Goal: Transaction & Acquisition: Purchase product/service

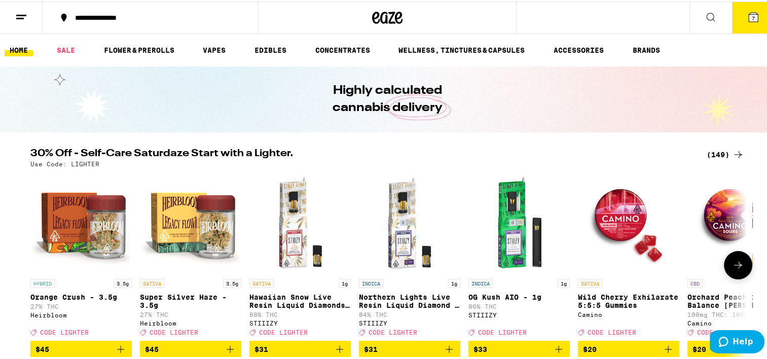
click at [734, 267] on icon at bounding box center [738, 263] width 8 height 7
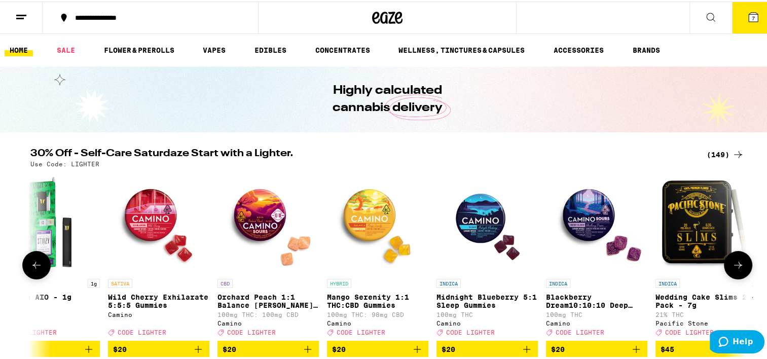
scroll to position [0, 604]
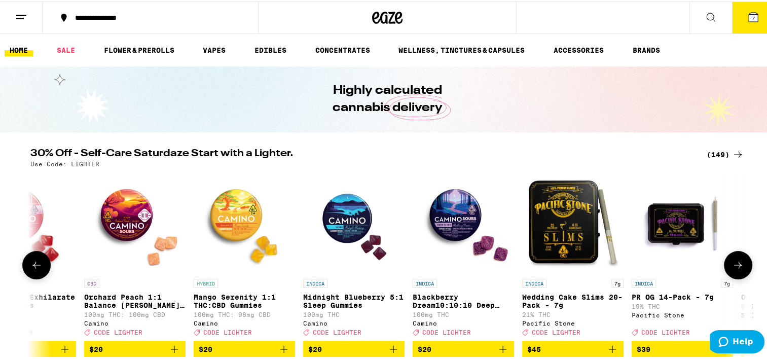
click at [736, 262] on icon at bounding box center [738, 264] width 12 height 12
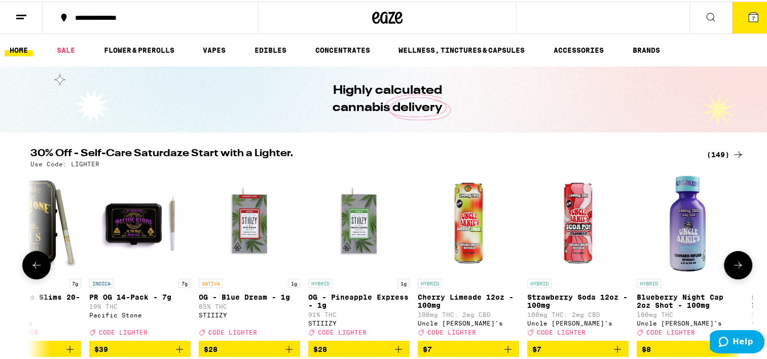
scroll to position [0, 1207]
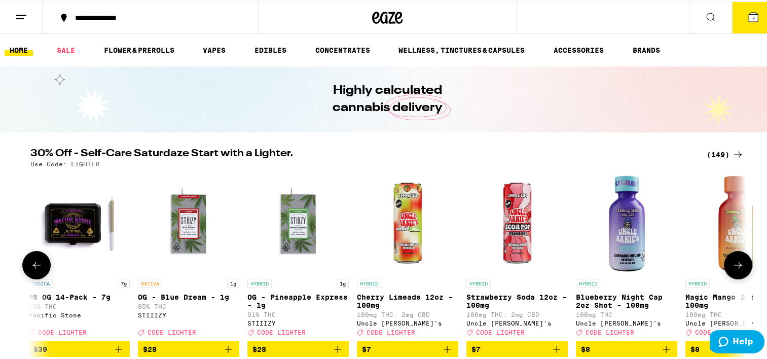
click at [736, 262] on icon at bounding box center [738, 264] width 12 height 12
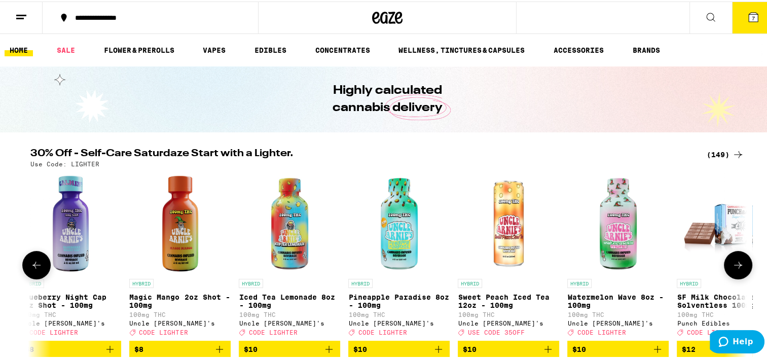
scroll to position [0, 1811]
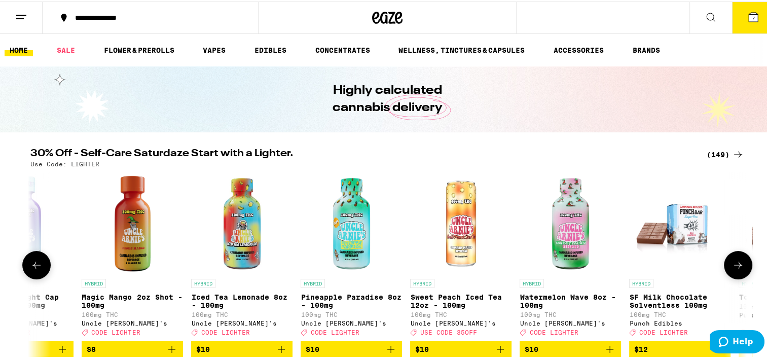
click at [736, 262] on icon at bounding box center [738, 264] width 12 height 12
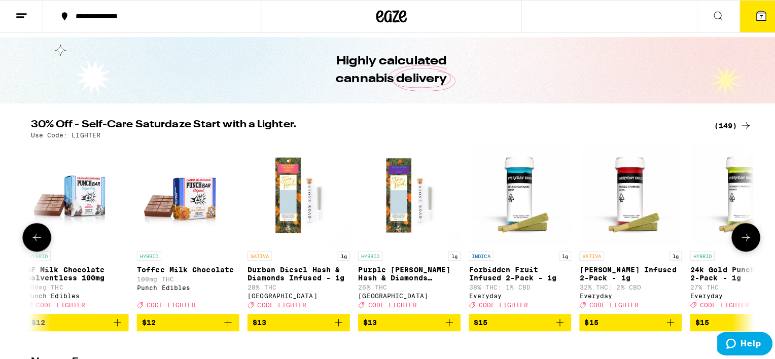
scroll to position [51, 0]
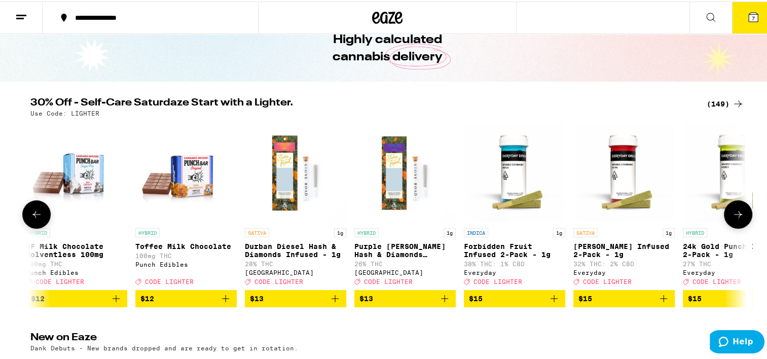
click at [736, 262] on div "HYBRID 1g 24k Gold Punch Infused 2-Pack - 1g 27% THC Everyday Deal Created with…" at bounding box center [733, 255] width 101 height 57
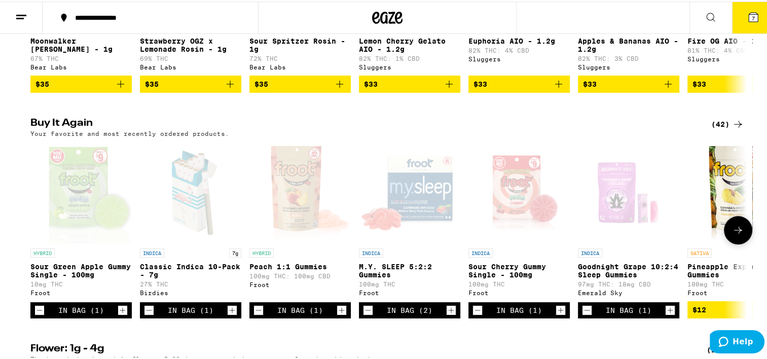
scroll to position [558, 0]
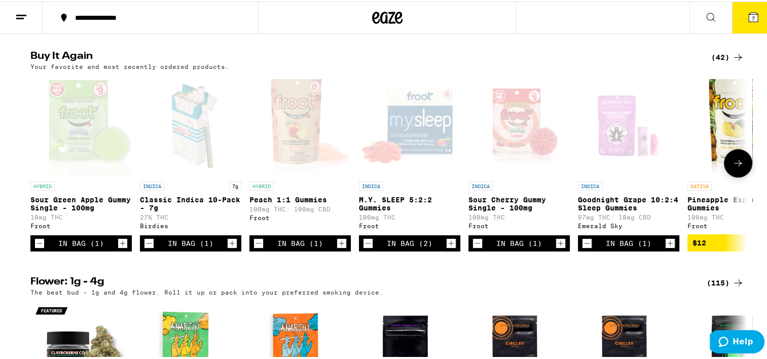
click at [734, 168] on icon at bounding box center [738, 162] width 12 height 12
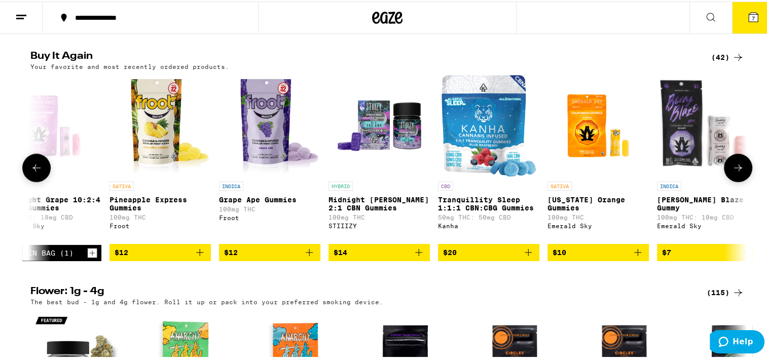
scroll to position [0, 604]
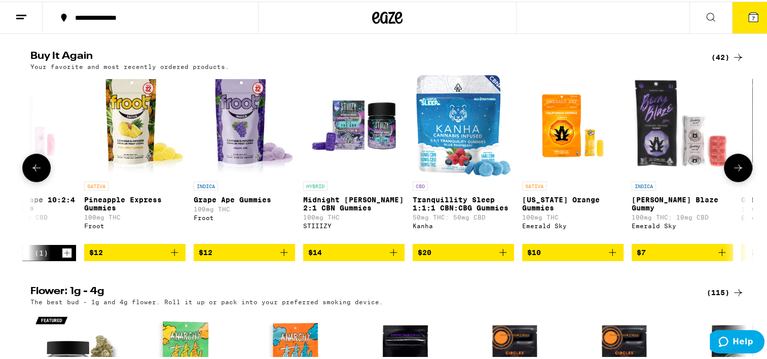
click at [127, 257] on span "$12" at bounding box center [134, 251] width 91 height 12
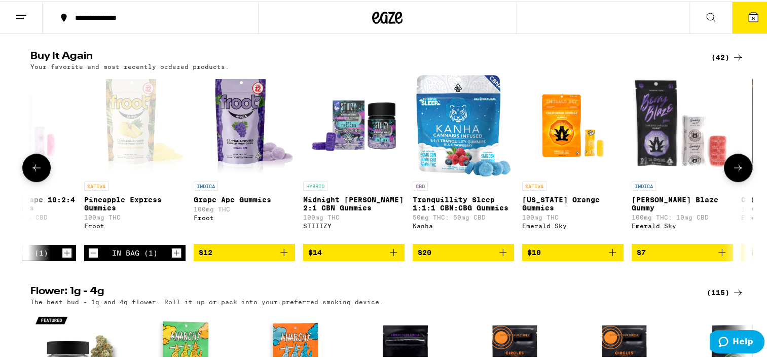
click at [740, 172] on icon at bounding box center [738, 166] width 12 height 12
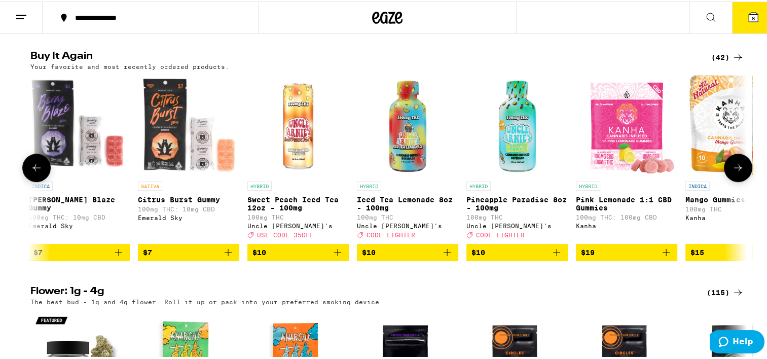
scroll to position [0, 1207]
click at [740, 172] on icon at bounding box center [738, 166] width 12 height 12
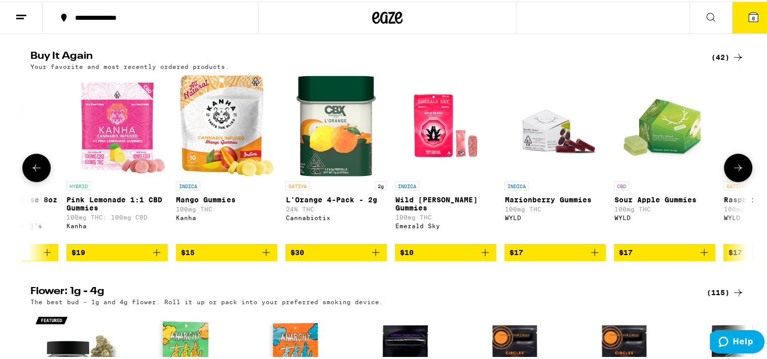
scroll to position [0, 1811]
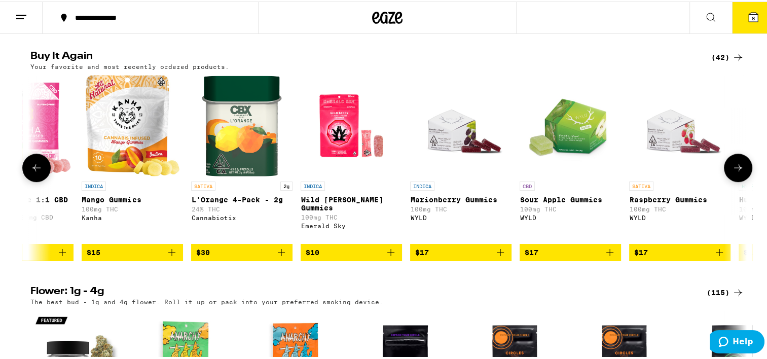
click at [740, 172] on icon at bounding box center [738, 166] width 12 height 12
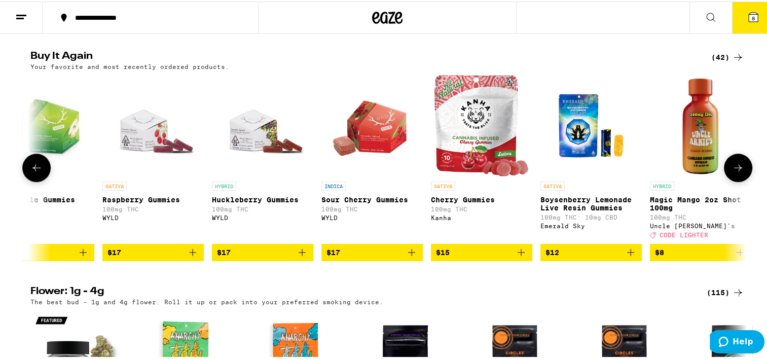
scroll to position [0, 2415]
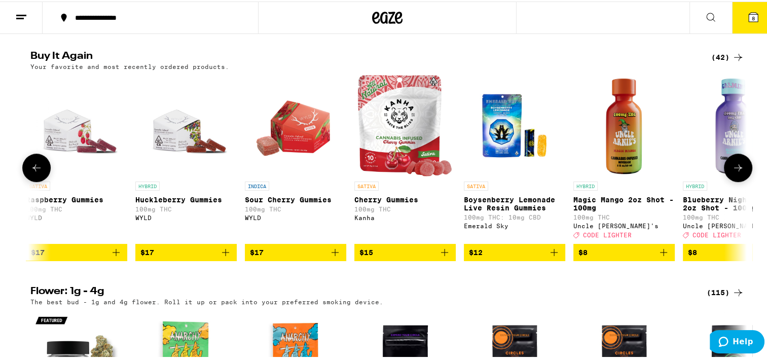
click at [740, 172] on icon at bounding box center [738, 166] width 12 height 12
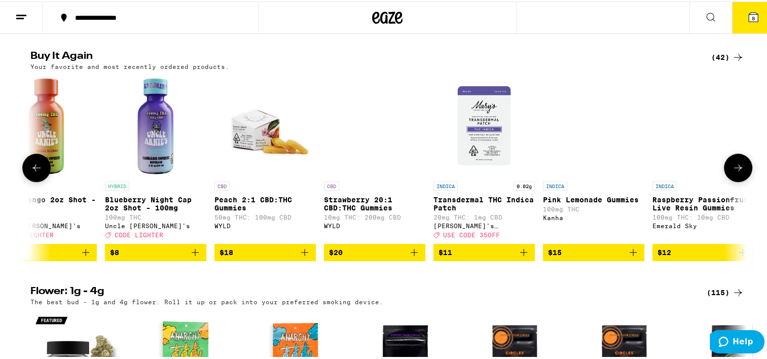
scroll to position [0, 3019]
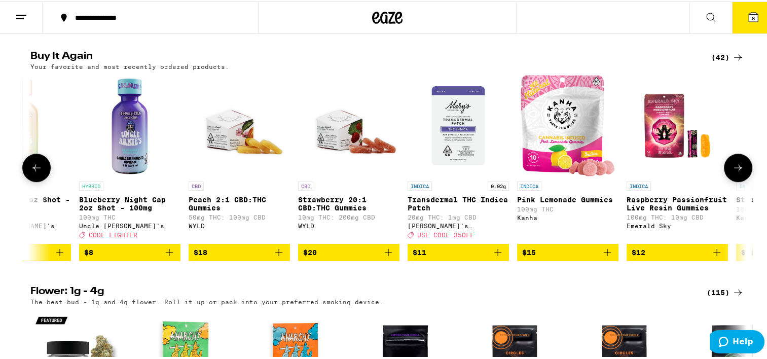
click at [740, 172] on icon at bounding box center [738, 166] width 12 height 12
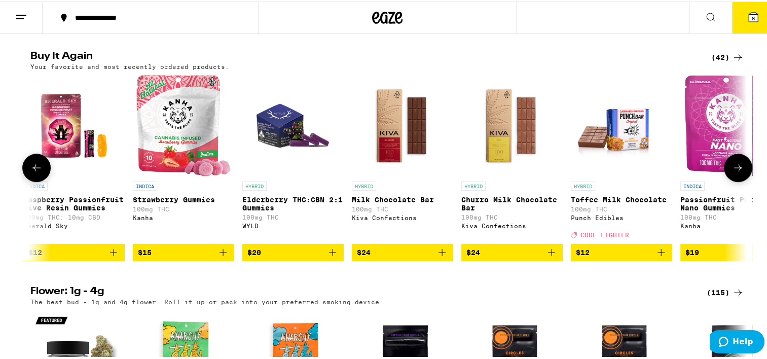
click at [740, 172] on icon at bounding box center [738, 166] width 12 height 12
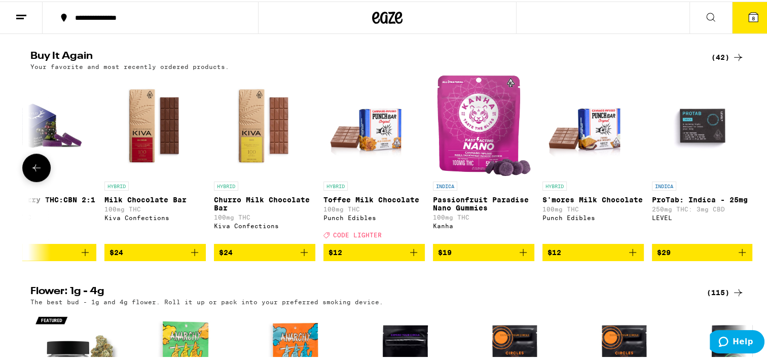
scroll to position [0, 3887]
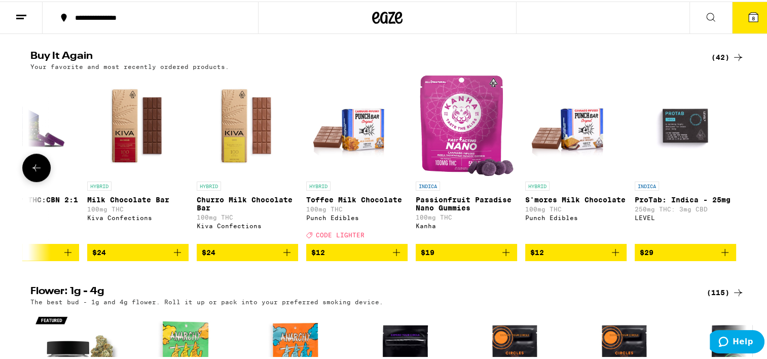
click at [740, 181] on div at bounding box center [738, 166] width 28 height 28
click at [32, 172] on icon at bounding box center [36, 166] width 12 height 12
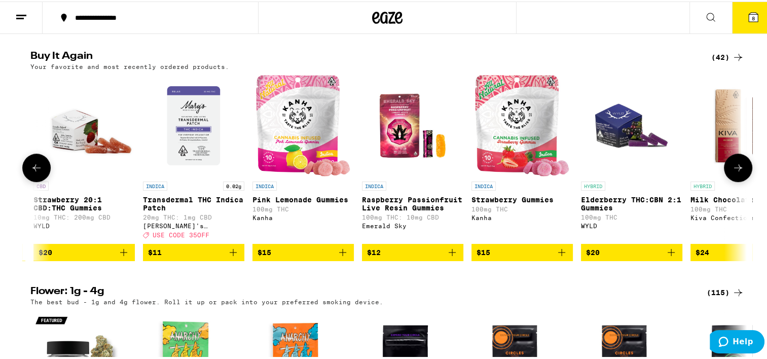
click at [32, 172] on icon at bounding box center [36, 166] width 12 height 12
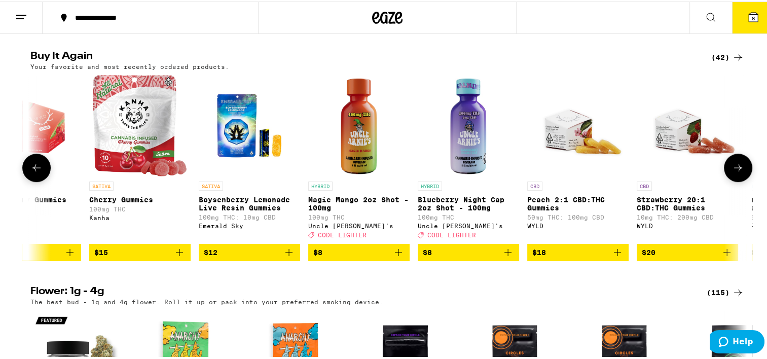
click at [32, 172] on icon at bounding box center [36, 166] width 12 height 12
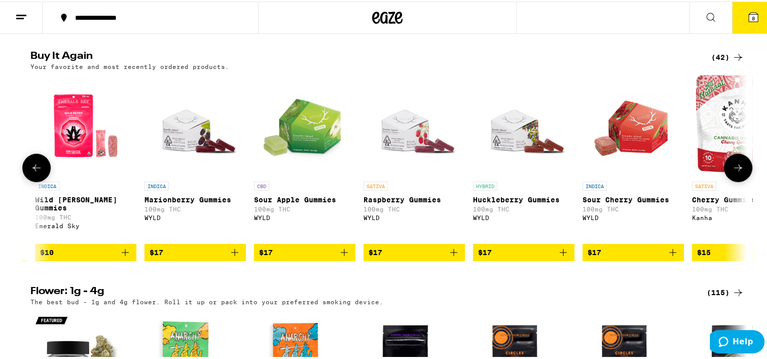
click at [32, 172] on icon at bounding box center [36, 166] width 12 height 12
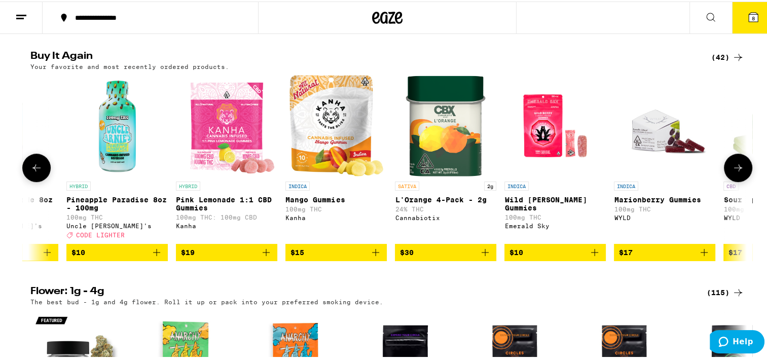
scroll to position [0, 1473]
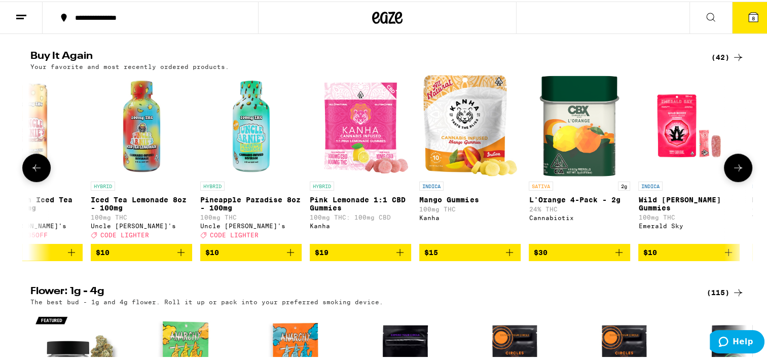
click at [32, 172] on icon at bounding box center [36, 166] width 12 height 12
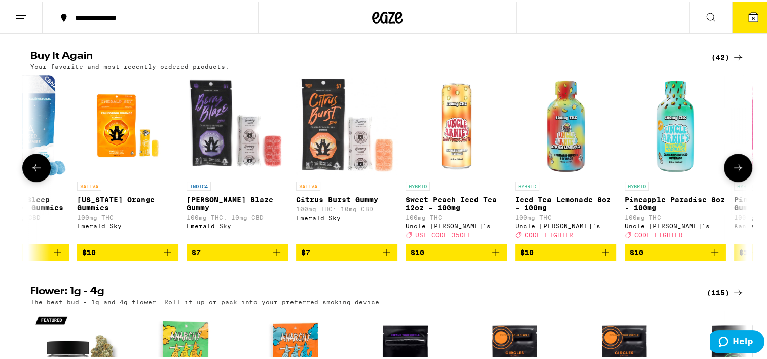
scroll to position [0, 870]
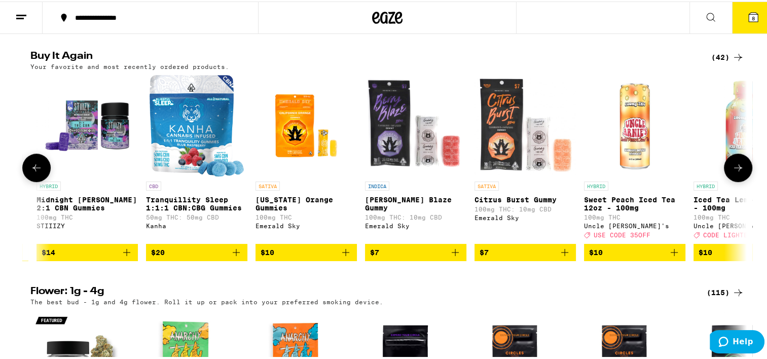
click at [32, 172] on icon at bounding box center [36, 166] width 12 height 12
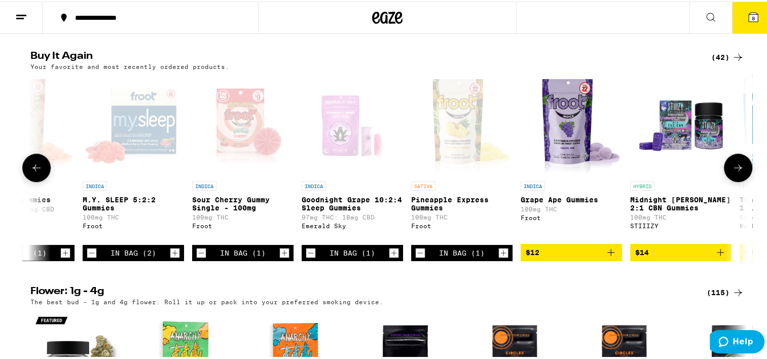
scroll to position [0, 267]
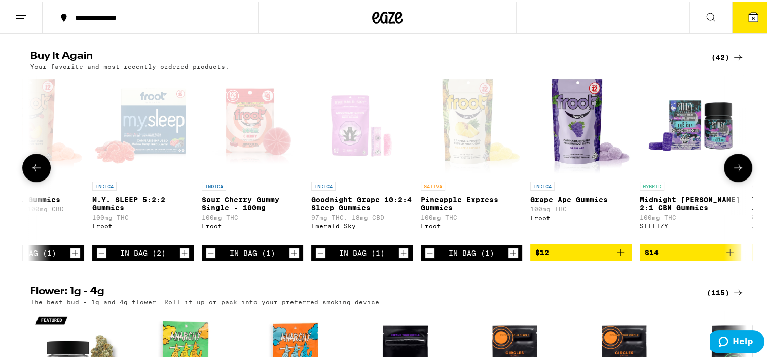
click at [574, 257] on span "$12" at bounding box center [581, 251] width 91 height 12
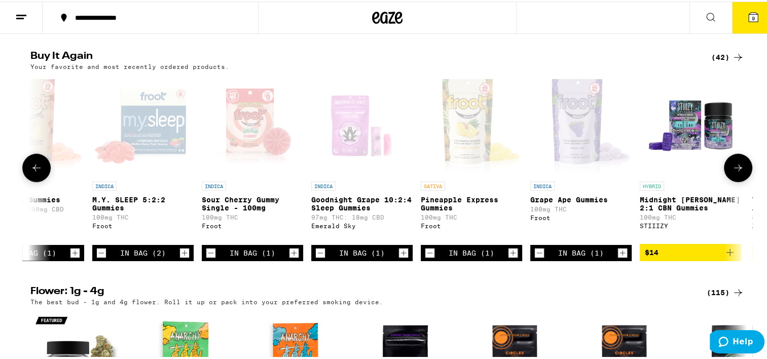
click at [136, 256] on div "In Bag (2)" at bounding box center [143, 252] width 46 height 8
click at [42, 181] on button at bounding box center [36, 166] width 28 height 28
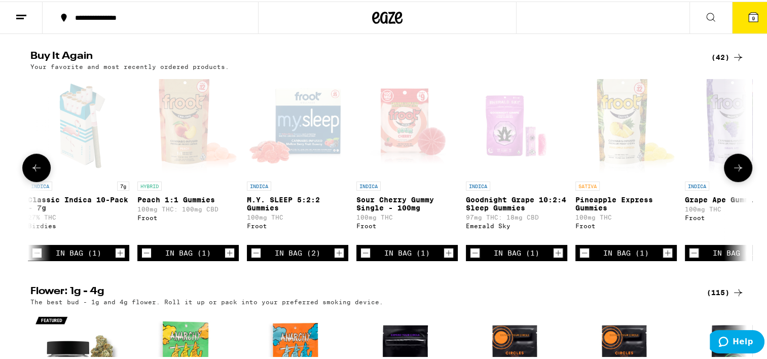
scroll to position [0, 0]
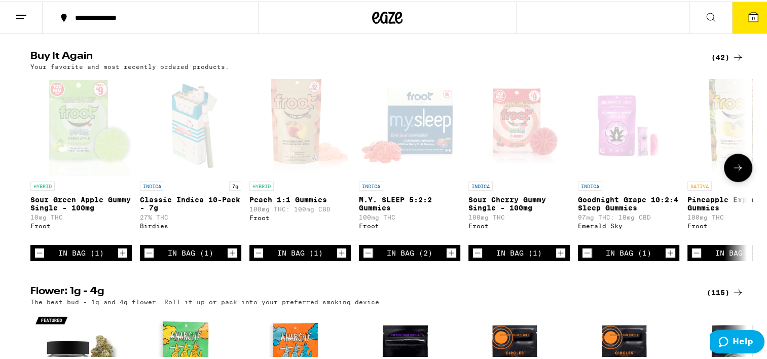
click at [42, 181] on div at bounding box center [36, 166] width 28 height 28
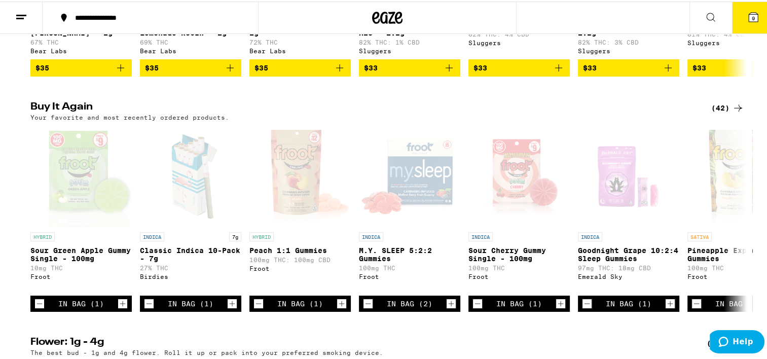
scroll to position [609, 0]
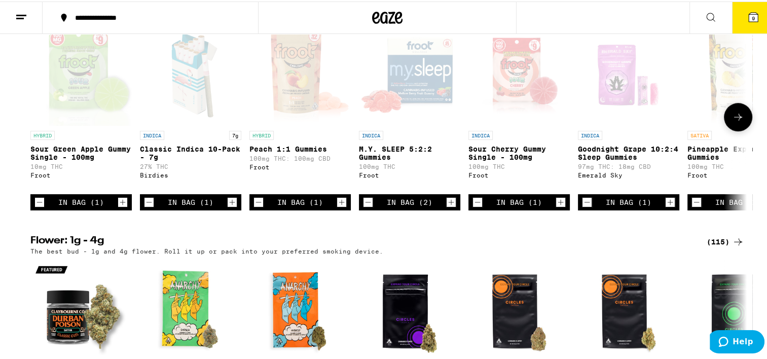
click at [408, 205] on div "In Bag (2)" at bounding box center [410, 201] width 46 height 8
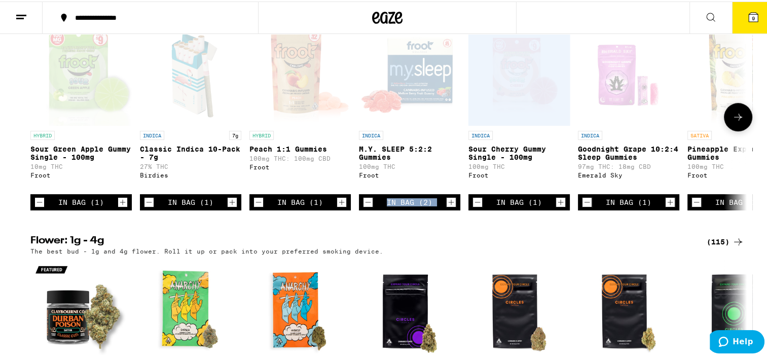
click at [408, 205] on div "In Bag (2)" at bounding box center [410, 201] width 46 height 8
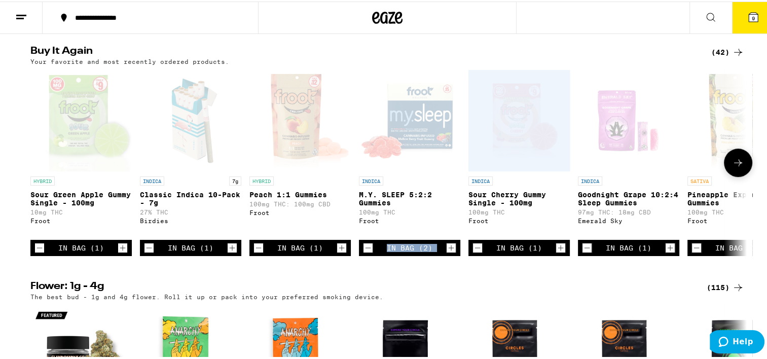
scroll to position [558, 0]
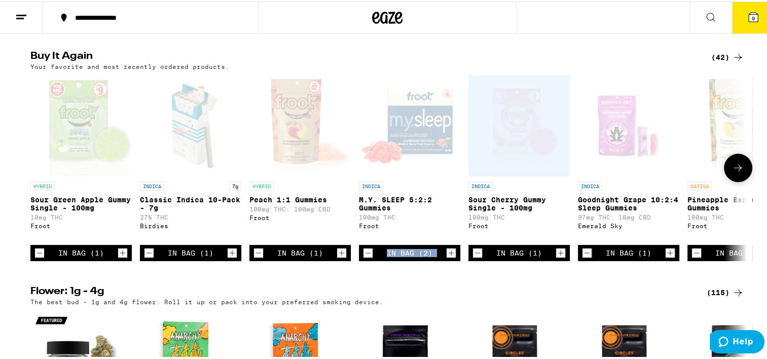
click at [742, 181] on button at bounding box center [738, 166] width 28 height 28
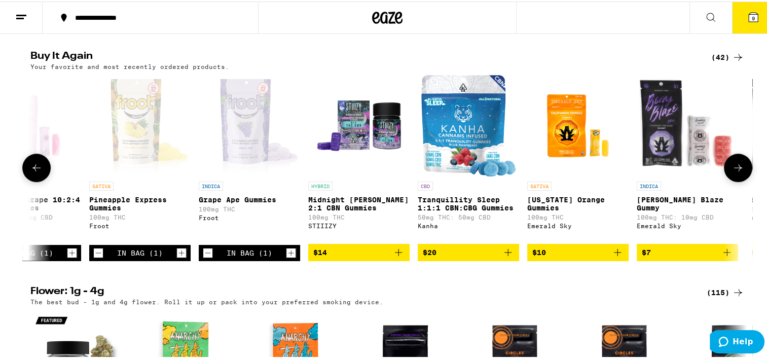
scroll to position [0, 604]
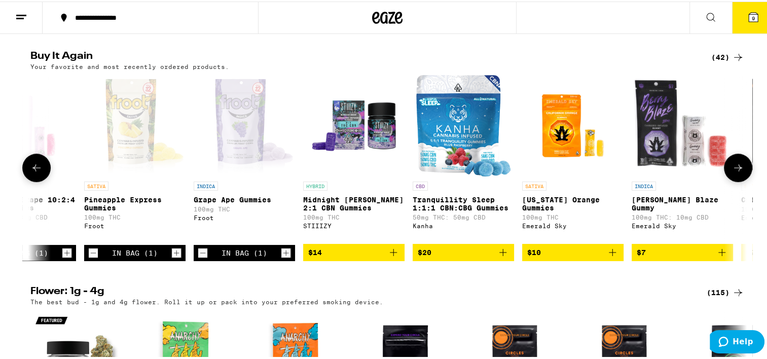
click at [346, 257] on span "$14" at bounding box center [353, 251] width 91 height 12
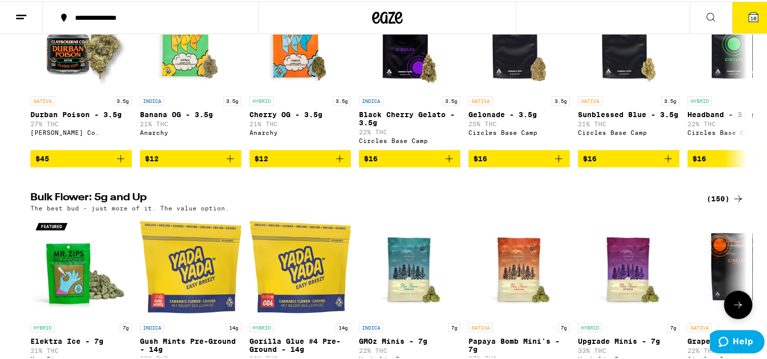
scroll to position [862, 0]
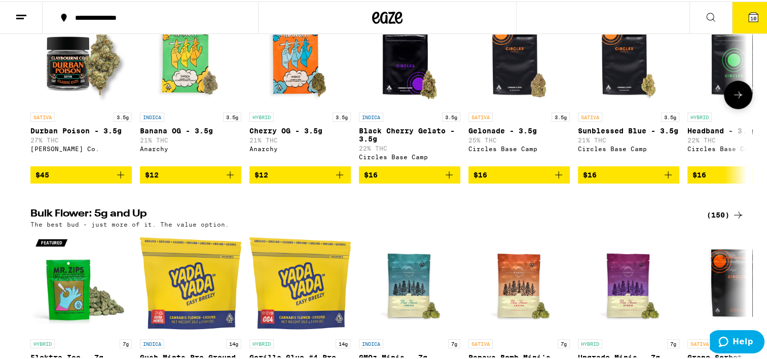
click at [736, 99] on icon at bounding box center [738, 93] width 12 height 12
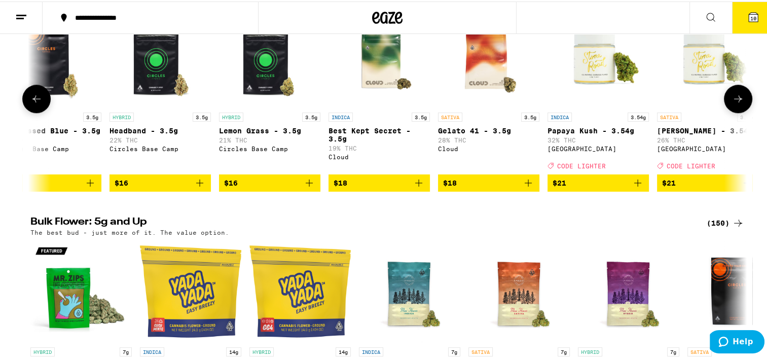
scroll to position [0, 604]
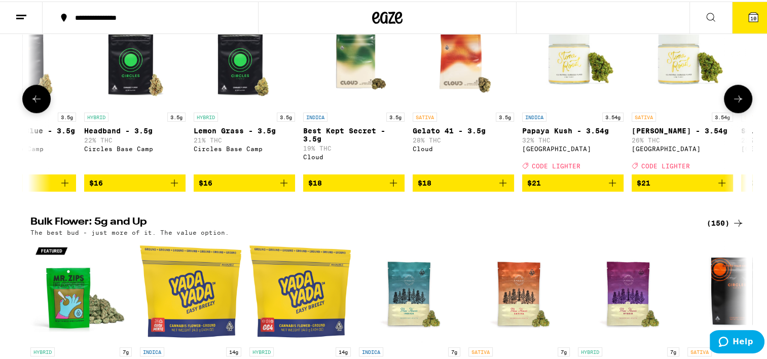
click at [736, 103] on icon at bounding box center [738, 97] width 12 height 12
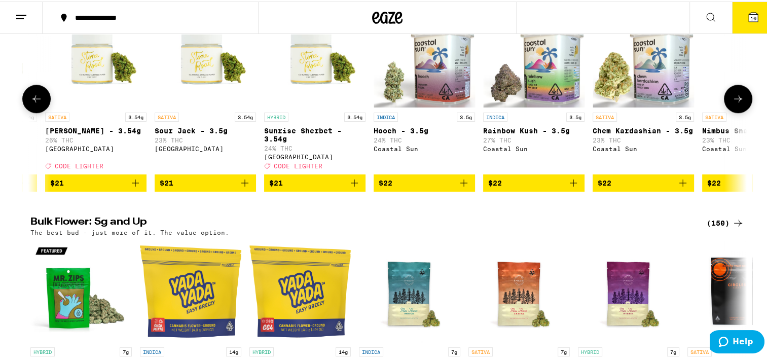
scroll to position [0, 1207]
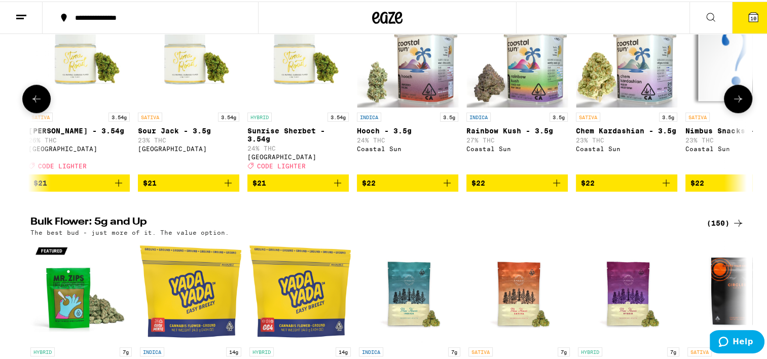
click at [736, 103] on icon at bounding box center [738, 97] width 12 height 12
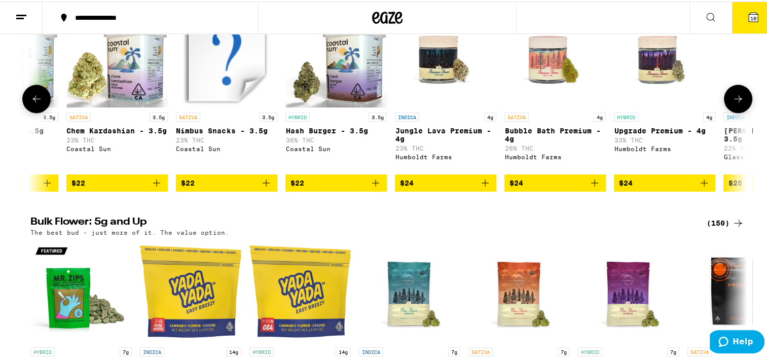
scroll to position [0, 1811]
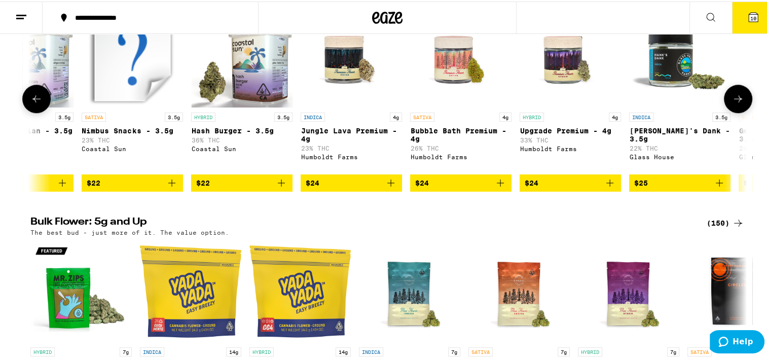
click at [736, 103] on icon at bounding box center [738, 97] width 12 height 12
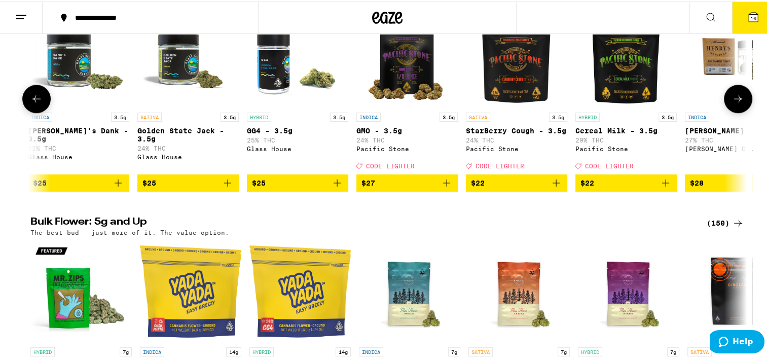
scroll to position [0, 2415]
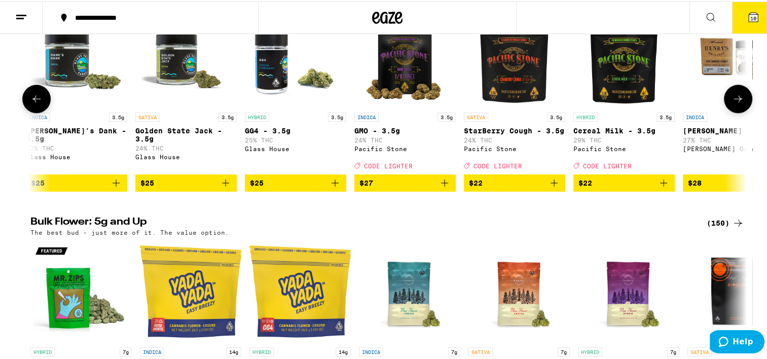
click at [736, 103] on icon at bounding box center [738, 97] width 12 height 12
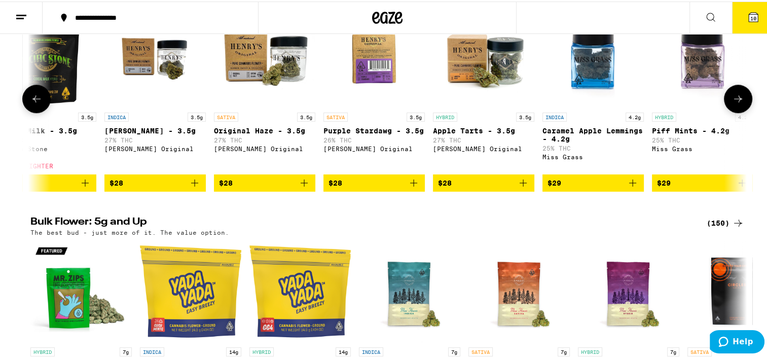
scroll to position [0, 3019]
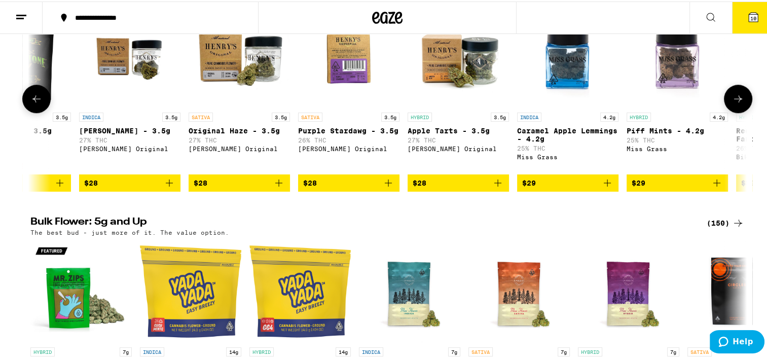
click at [732, 103] on icon at bounding box center [738, 97] width 12 height 12
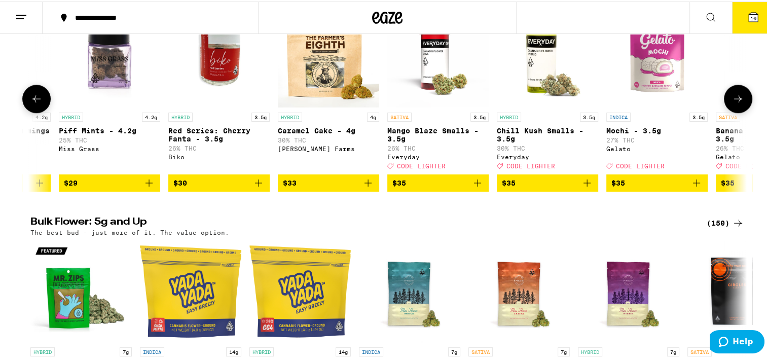
scroll to position [0, 3623]
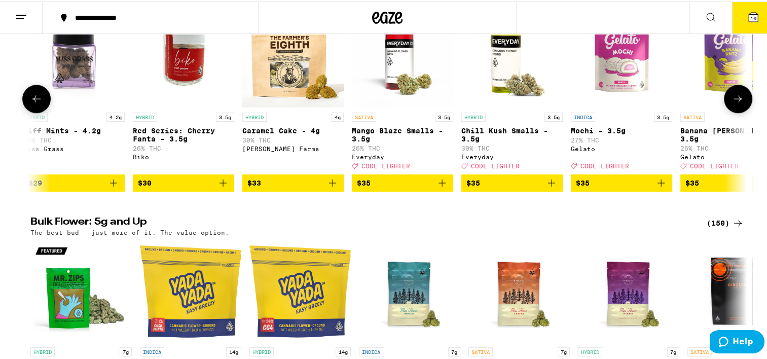
click at [732, 103] on icon at bounding box center [738, 97] width 12 height 12
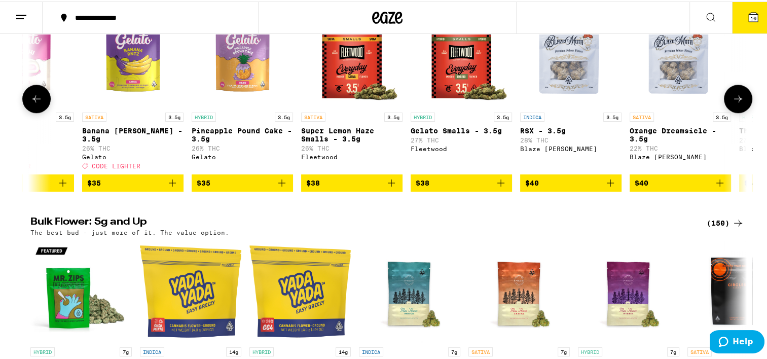
scroll to position [0, 4226]
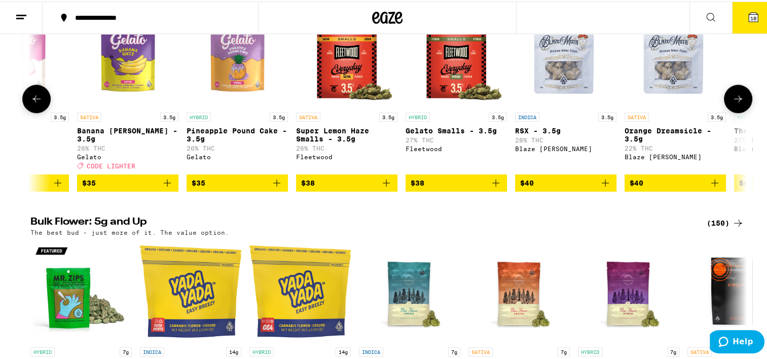
click at [732, 103] on icon at bounding box center [738, 97] width 12 height 12
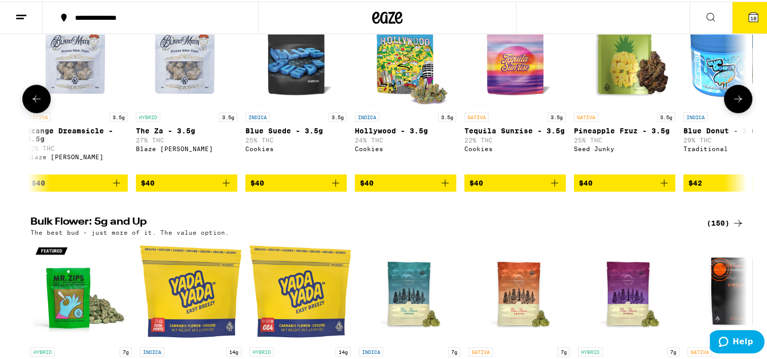
scroll to position [0, 4830]
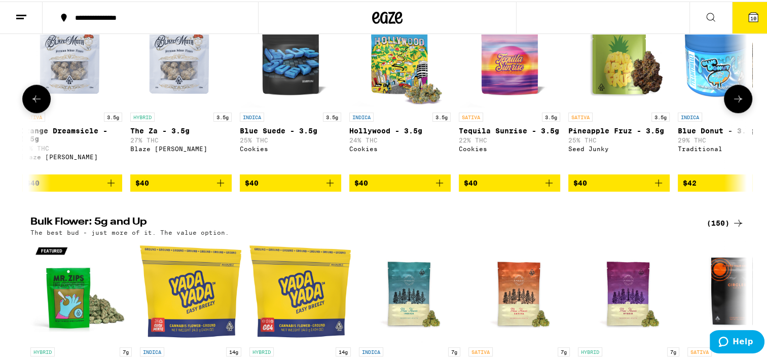
click at [732, 103] on icon at bounding box center [738, 97] width 12 height 12
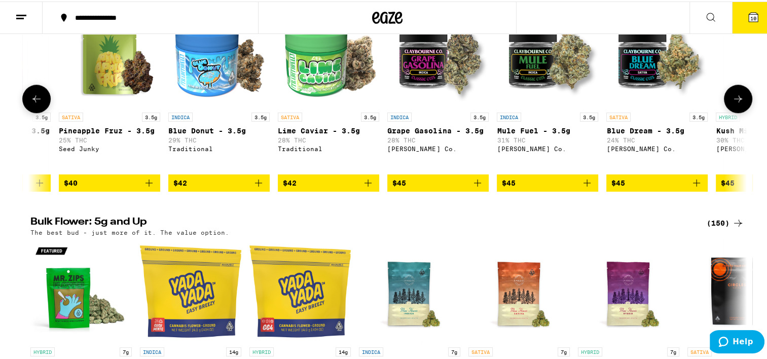
scroll to position [0, 5434]
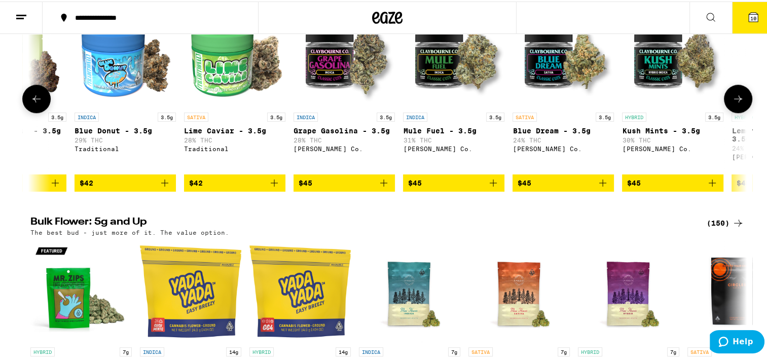
click at [732, 103] on icon at bounding box center [738, 97] width 12 height 12
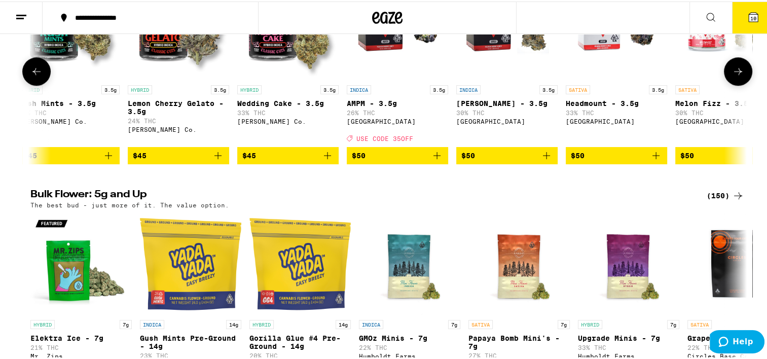
scroll to position [862, 0]
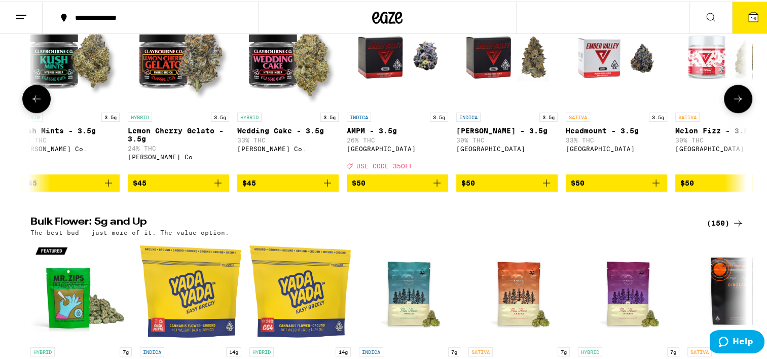
click at [732, 103] on icon at bounding box center [738, 97] width 12 height 12
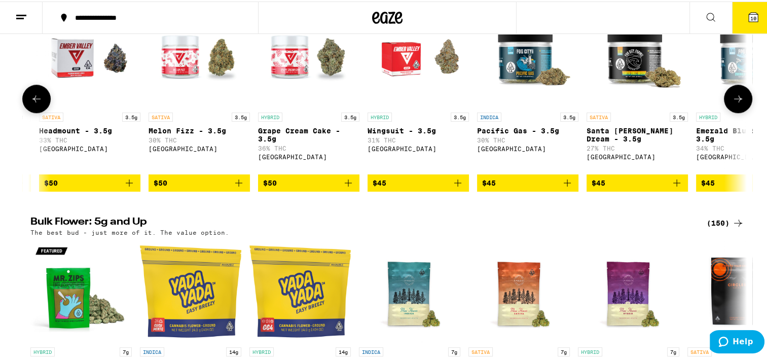
scroll to position [0, 6641]
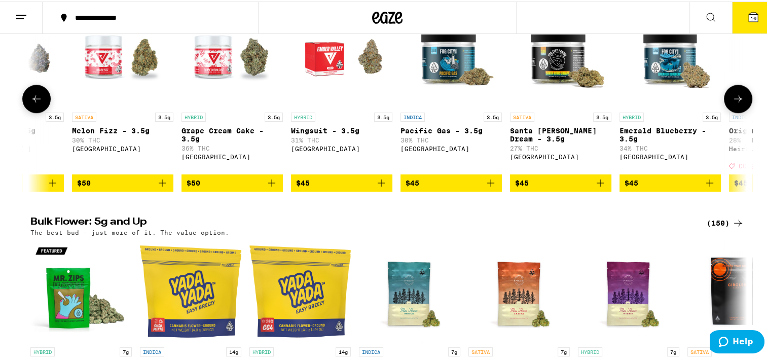
click at [732, 103] on icon at bounding box center [738, 97] width 12 height 12
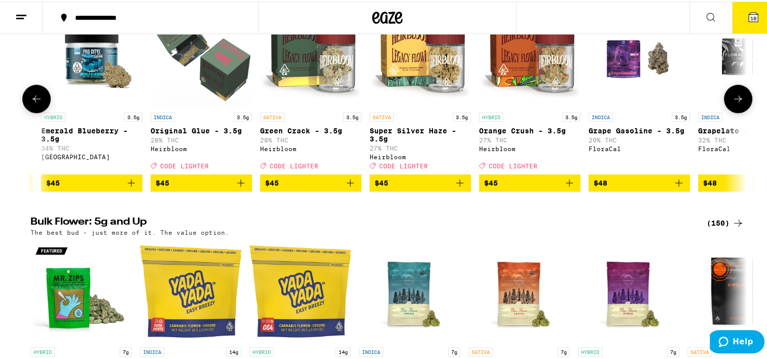
scroll to position [0, 7245]
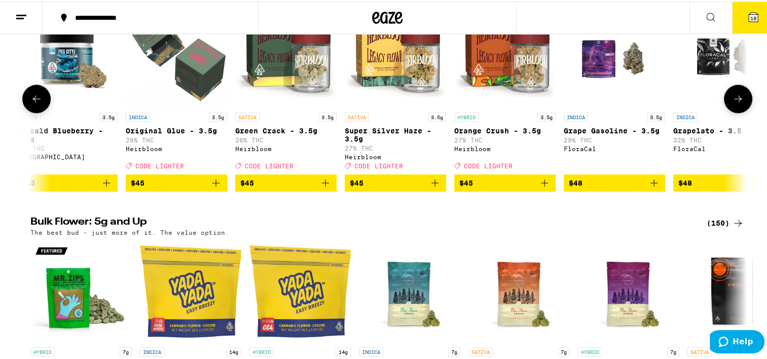
click at [732, 103] on icon at bounding box center [738, 97] width 12 height 12
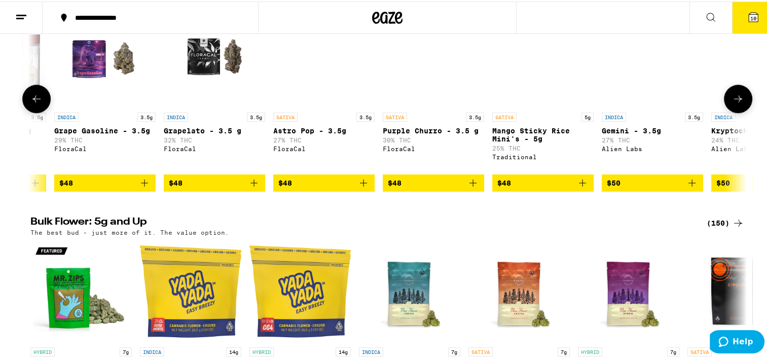
scroll to position [0, 7849]
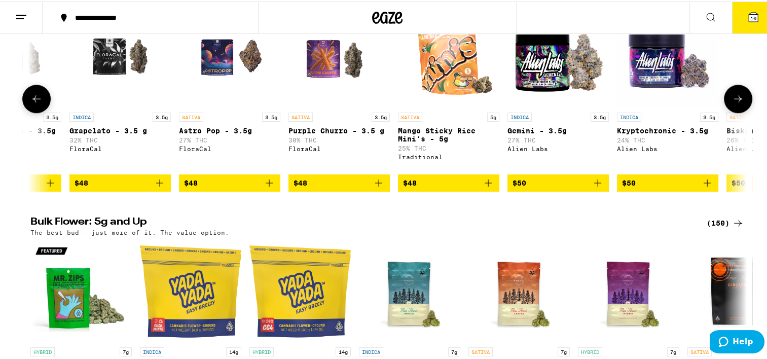
click at [744, 112] on button at bounding box center [738, 97] width 28 height 28
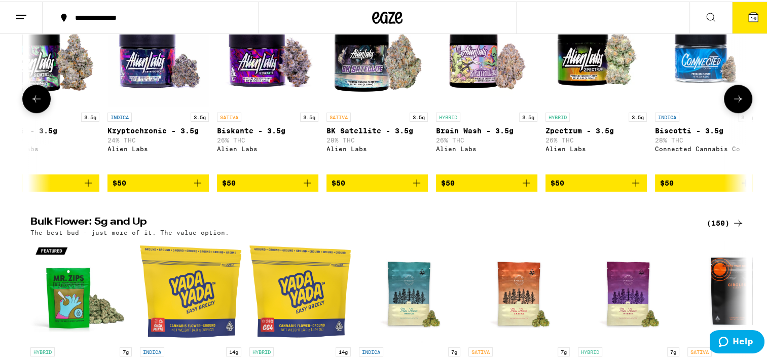
scroll to position [0, 8453]
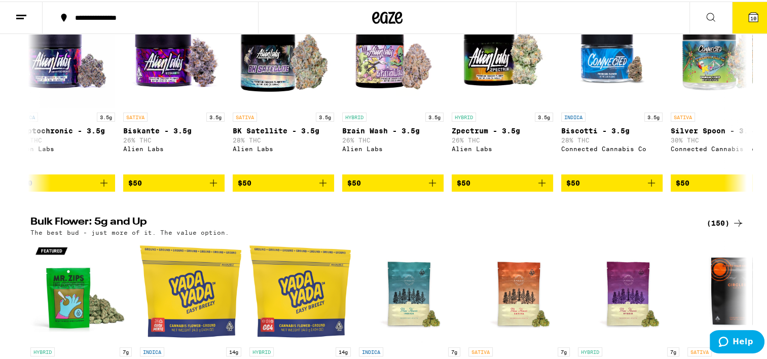
click at [749, 120] on div "Flower: 1g - 4g (115) The best bud - 1g and 4g flower. Roll it up or pack into …" at bounding box center [387, 85] width 775 height 209
click at [733, 103] on icon at bounding box center [738, 97] width 12 height 12
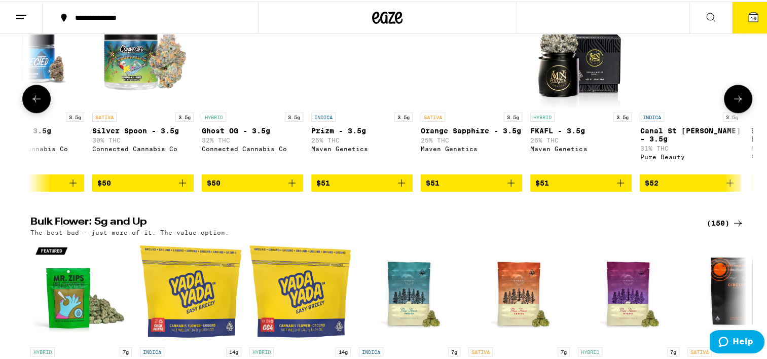
scroll to position [0, 9057]
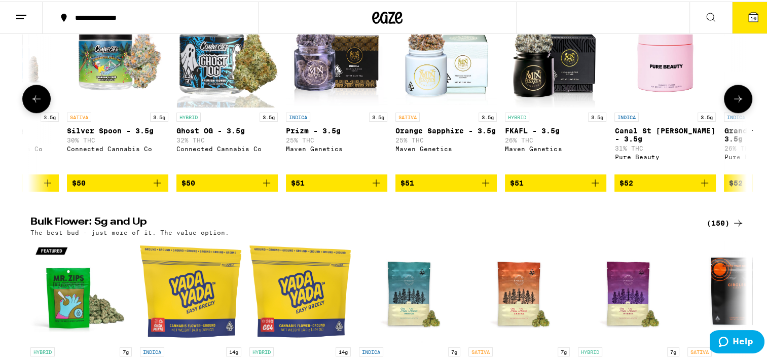
click at [733, 103] on icon at bounding box center [738, 97] width 12 height 12
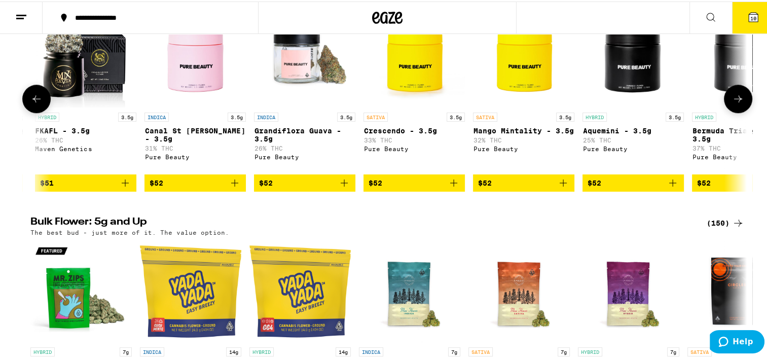
scroll to position [0, 9660]
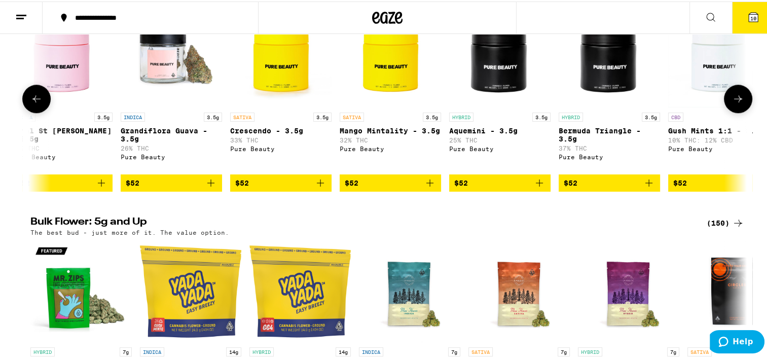
click at [733, 103] on icon at bounding box center [738, 97] width 12 height 12
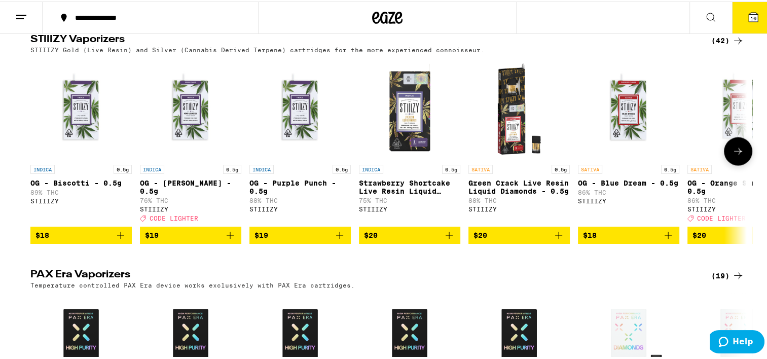
scroll to position [1572, 0]
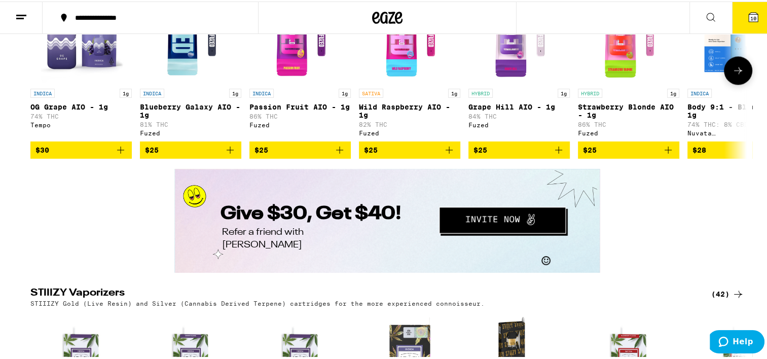
click at [736, 75] on icon at bounding box center [738, 69] width 12 height 12
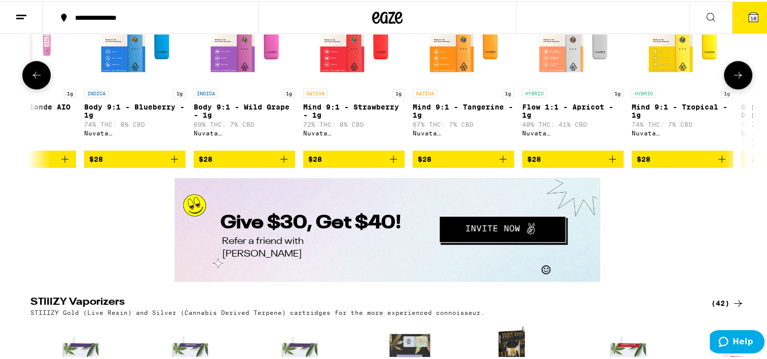
click at [736, 88] on button at bounding box center [738, 73] width 28 height 28
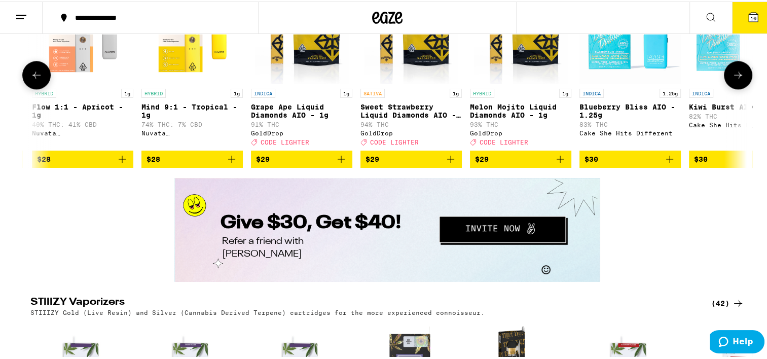
scroll to position [0, 1207]
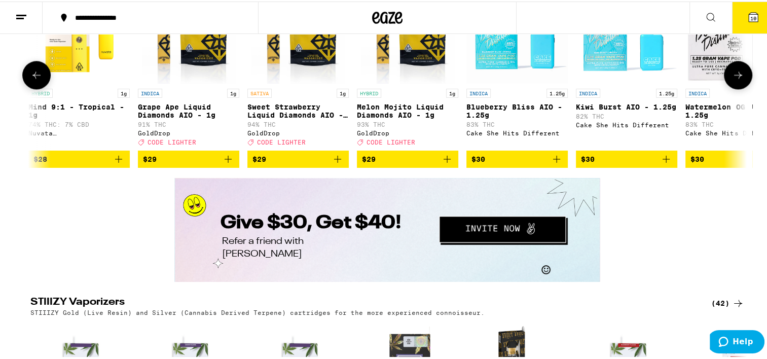
click at [736, 88] on button at bounding box center [738, 73] width 28 height 28
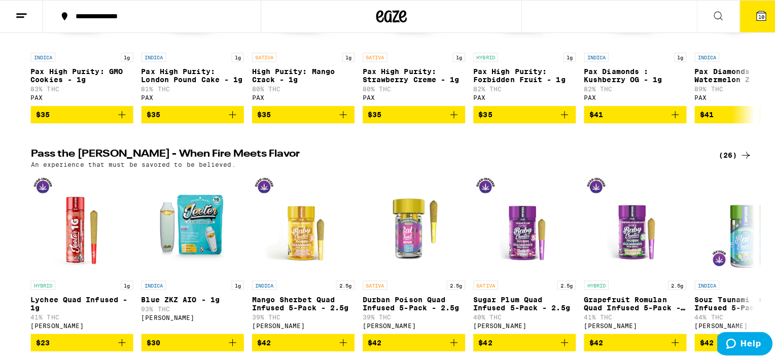
scroll to position [1978, 0]
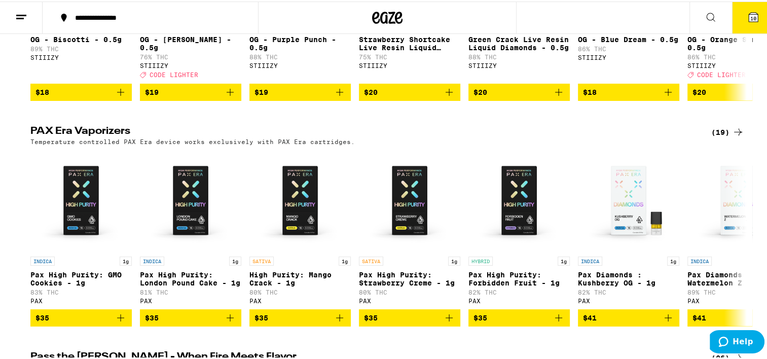
click at [751, 16] on span "10" at bounding box center [754, 17] width 6 height 6
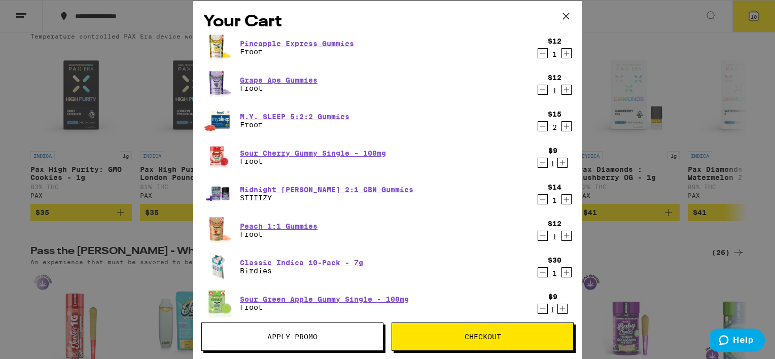
scroll to position [1874, 0]
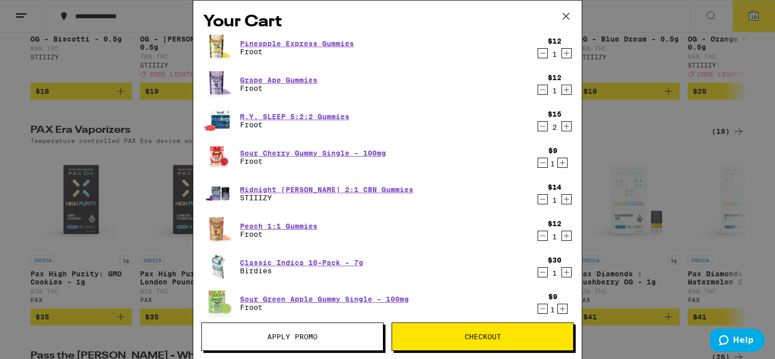
click at [538, 162] on icon "Decrement" at bounding box center [542, 163] width 9 height 12
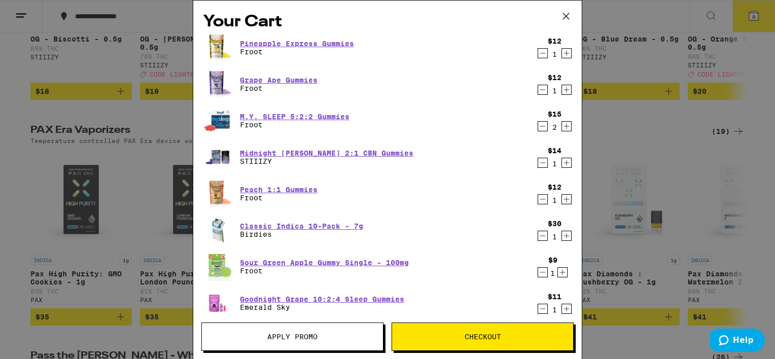
click at [538, 235] on icon "Decrement" at bounding box center [542, 236] width 9 height 12
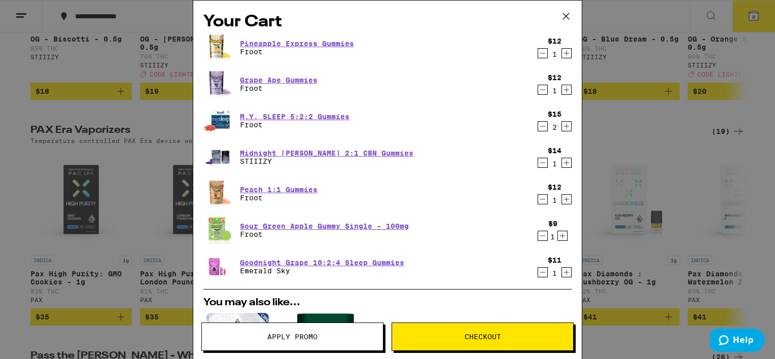
click at [538, 235] on icon "Decrement" at bounding box center [542, 236] width 9 height 12
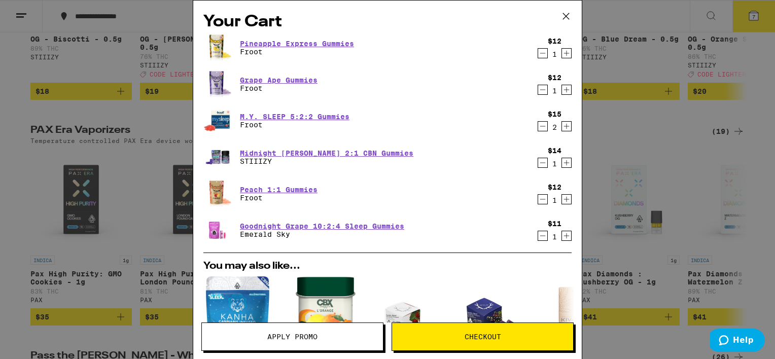
click at [538, 234] on icon "Decrement" at bounding box center [542, 236] width 9 height 12
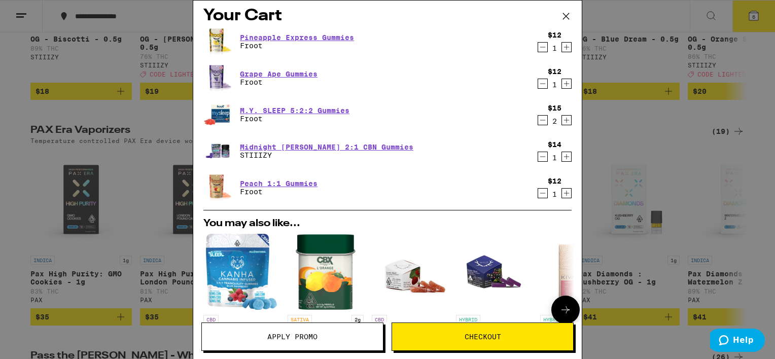
scroll to position [0, 0]
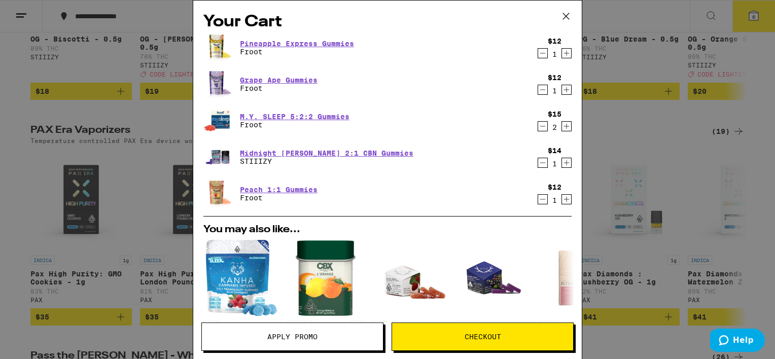
click at [562, 124] on icon "Increment" at bounding box center [566, 126] width 9 height 12
click at [538, 162] on icon "Decrement" at bounding box center [542, 163] width 9 height 12
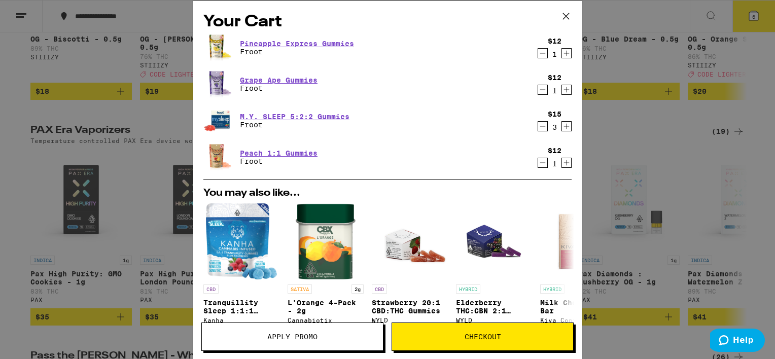
click at [143, 237] on div "Your Cart Pineapple Express Gummies Froot $12 1 Grape Ape Gummies Froot $12 1 M…" at bounding box center [387, 179] width 775 height 359
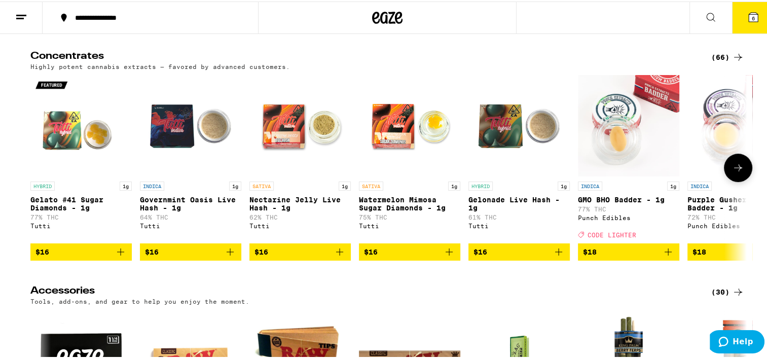
scroll to position [4007, 0]
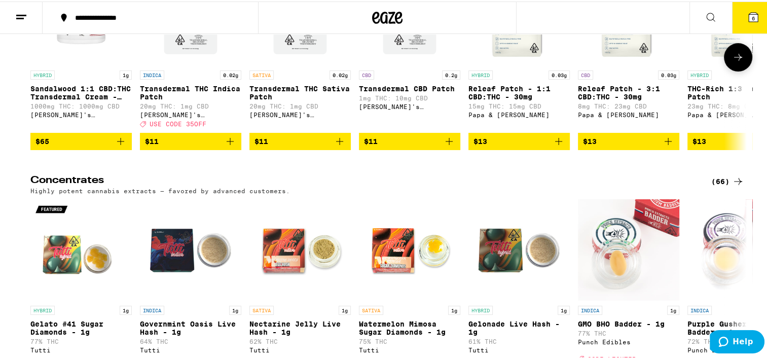
click at [740, 62] on icon at bounding box center [738, 56] width 12 height 12
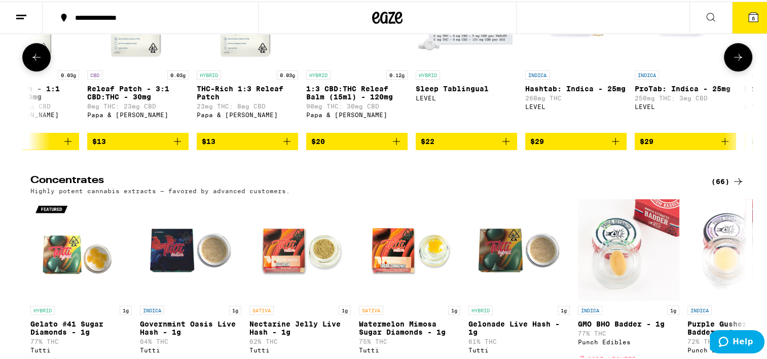
scroll to position [0, 604]
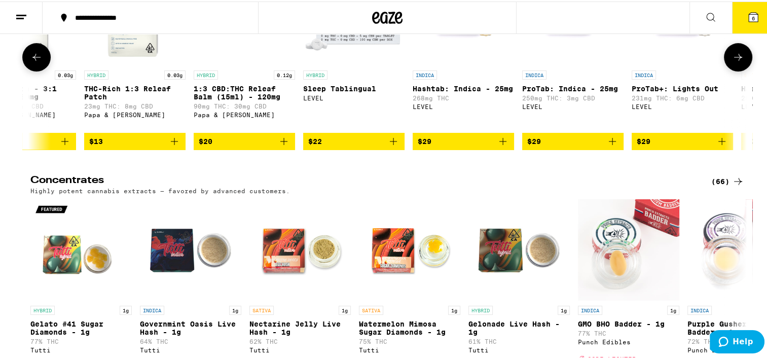
click at [740, 62] on icon at bounding box center [738, 56] width 12 height 12
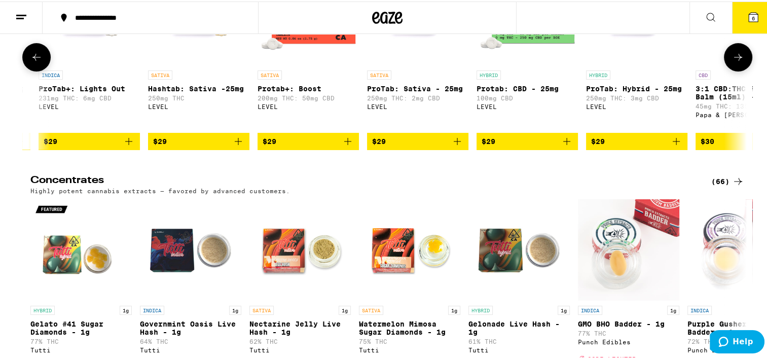
scroll to position [0, 1207]
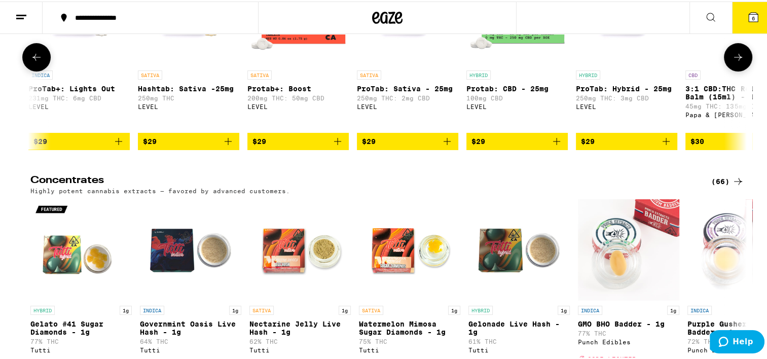
click at [740, 62] on icon at bounding box center [738, 56] width 12 height 12
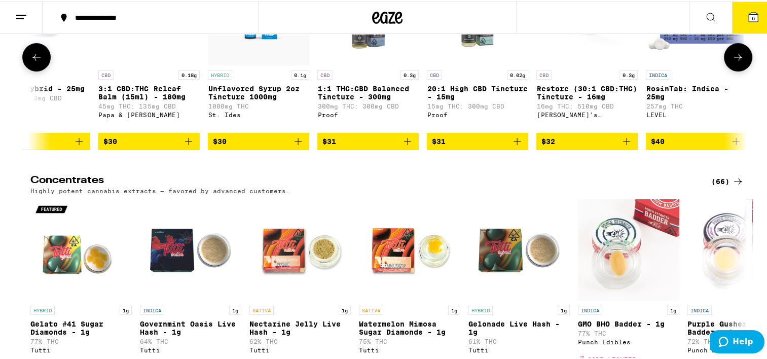
scroll to position [0, 1811]
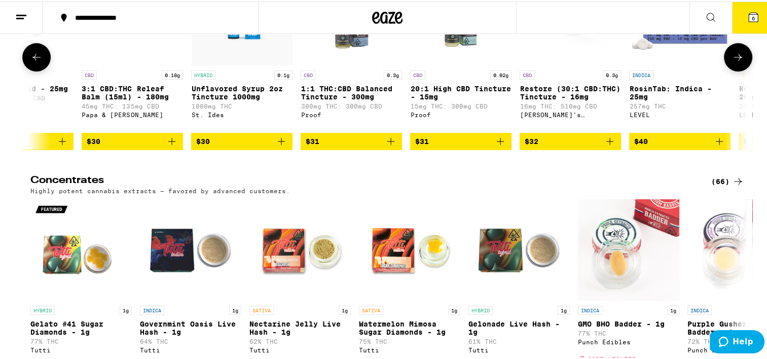
click at [740, 62] on icon at bounding box center [738, 56] width 12 height 12
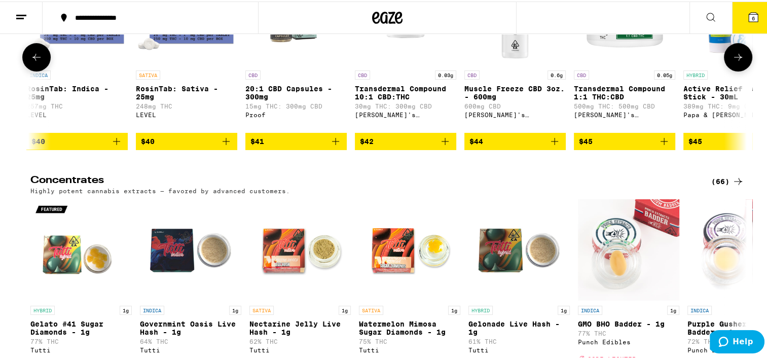
scroll to position [0, 2415]
click at [740, 62] on icon at bounding box center [738, 56] width 12 height 12
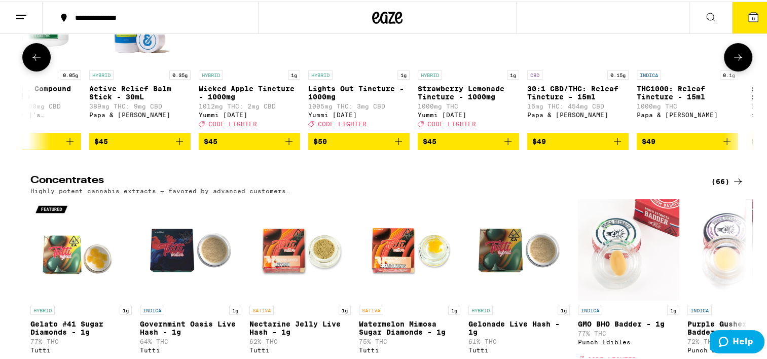
scroll to position [0, 3019]
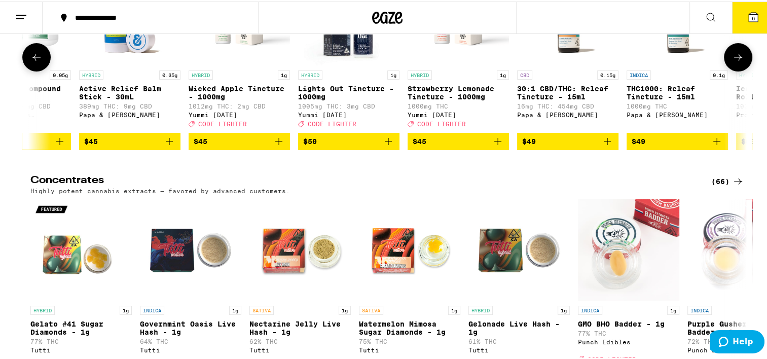
click at [732, 62] on icon at bounding box center [738, 56] width 12 height 12
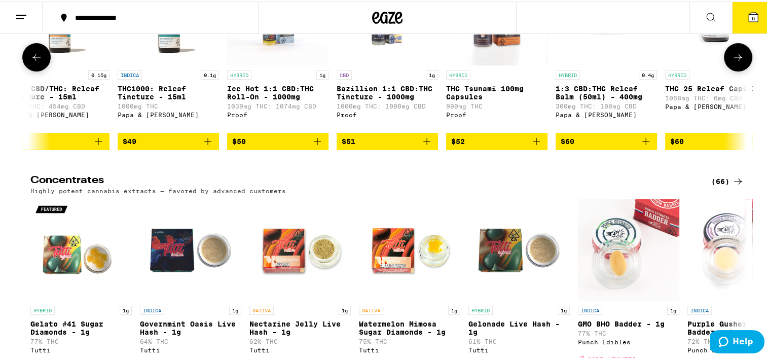
scroll to position [0, 3623]
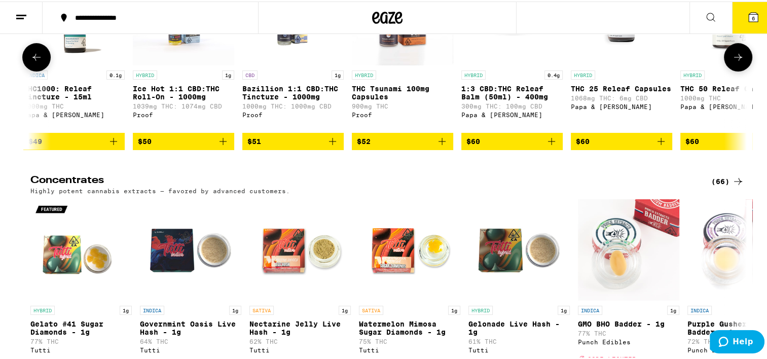
click at [732, 62] on icon at bounding box center [738, 56] width 12 height 12
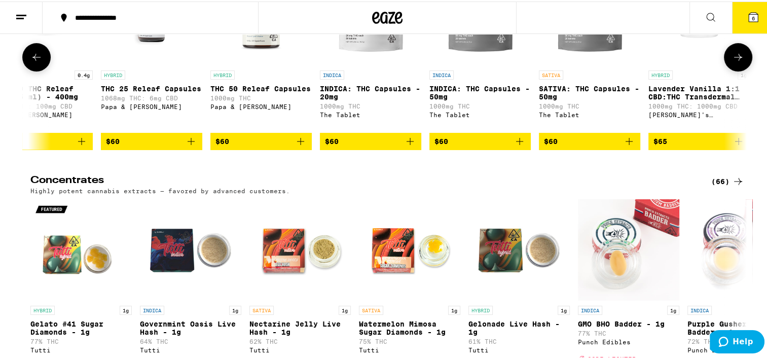
scroll to position [0, 4226]
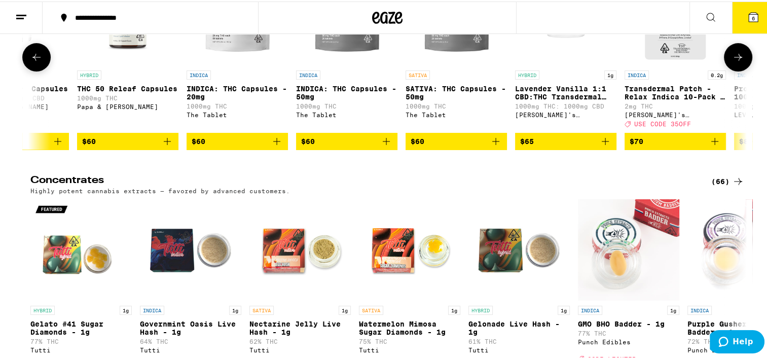
click at [732, 62] on icon at bounding box center [738, 56] width 12 height 12
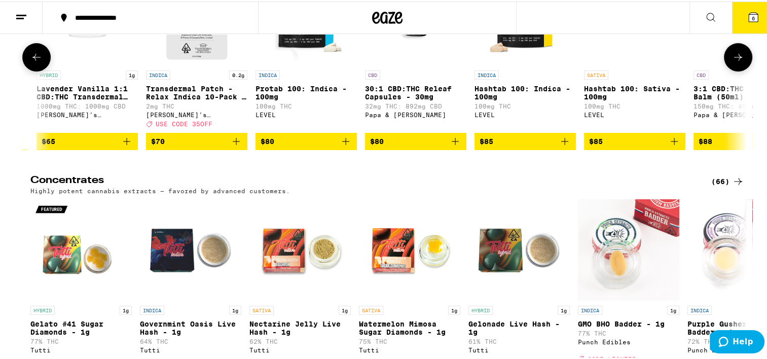
scroll to position [0, 4764]
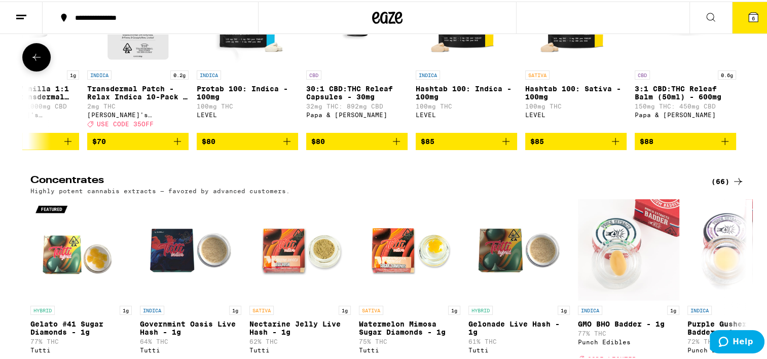
click at [728, 70] on div at bounding box center [738, 56] width 28 height 28
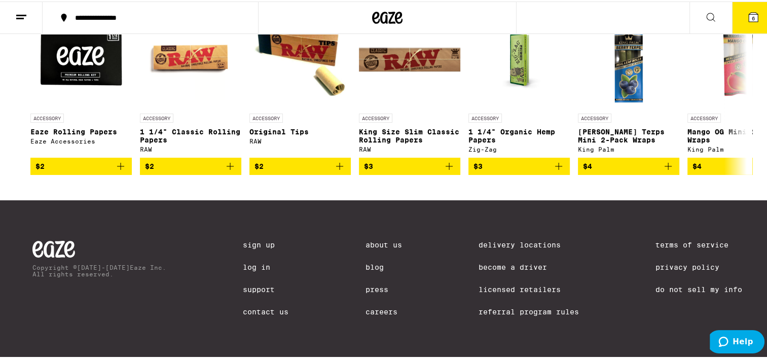
scroll to position [4571, 0]
click at [736, 83] on icon at bounding box center [738, 89] width 12 height 12
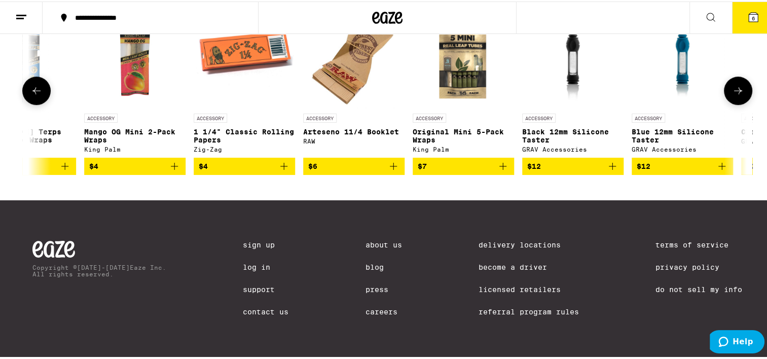
scroll to position [4419, 0]
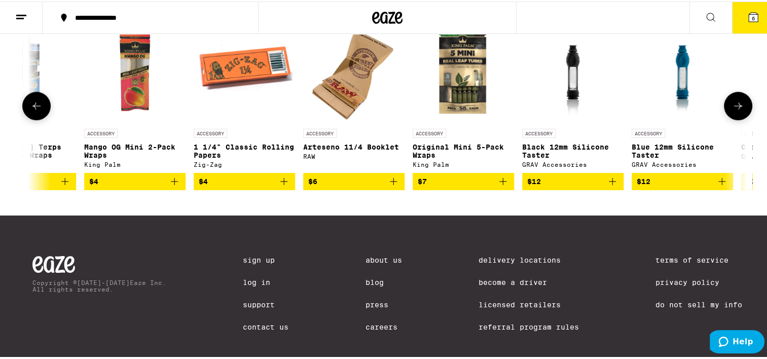
click at [739, 111] on icon at bounding box center [738, 104] width 12 height 12
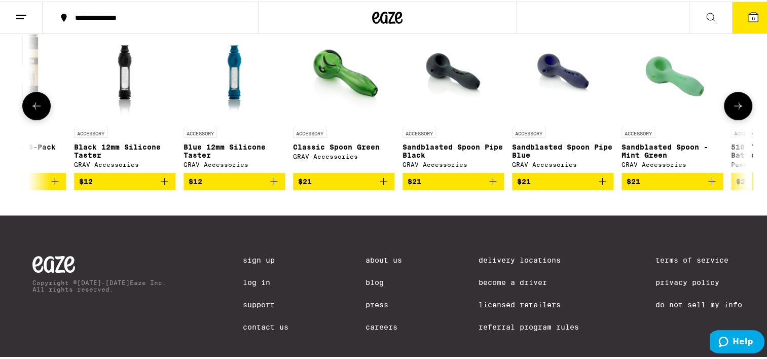
scroll to position [0, 1207]
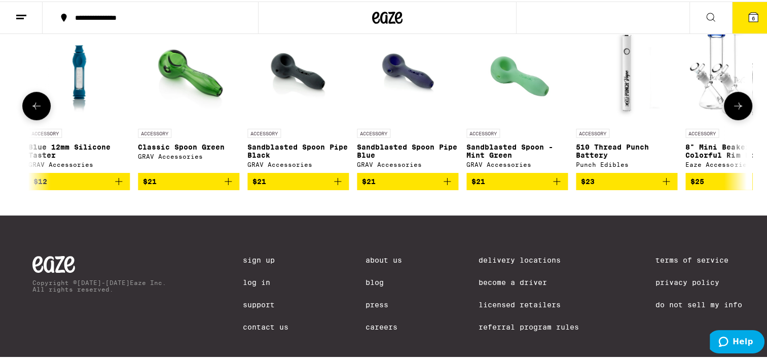
click at [734, 111] on icon at bounding box center [738, 104] width 12 height 12
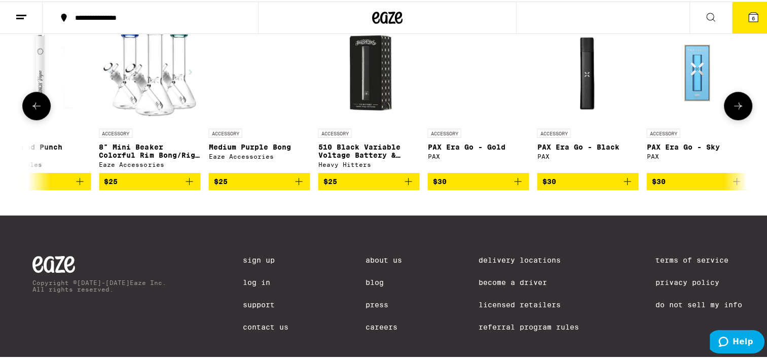
scroll to position [0, 1811]
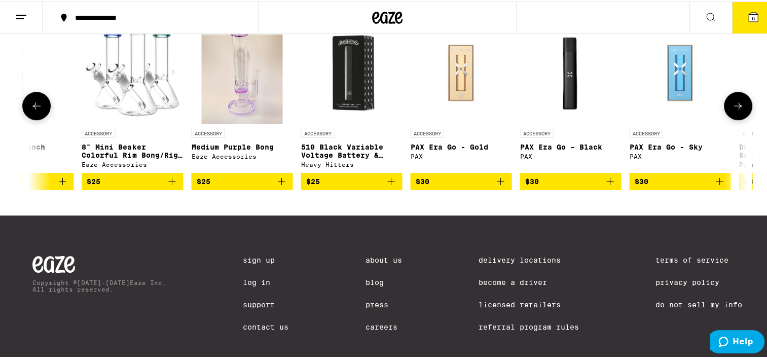
click at [734, 111] on icon at bounding box center [738, 104] width 12 height 12
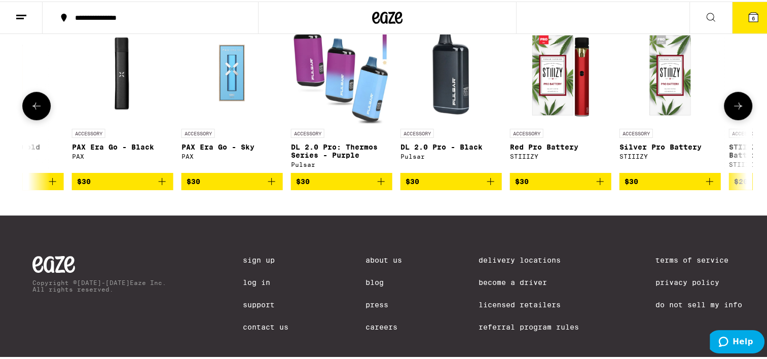
scroll to position [0, 2415]
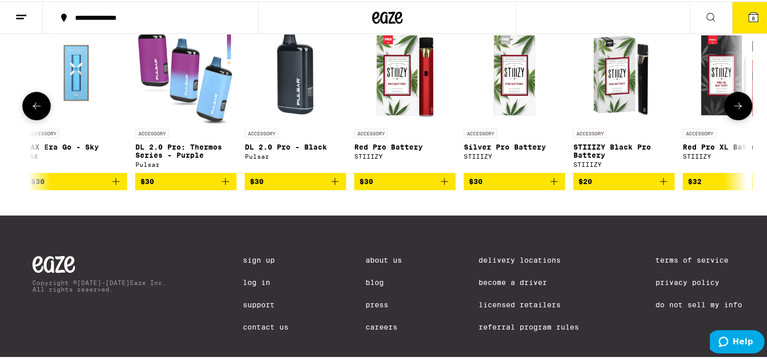
click at [734, 111] on icon at bounding box center [738, 104] width 12 height 12
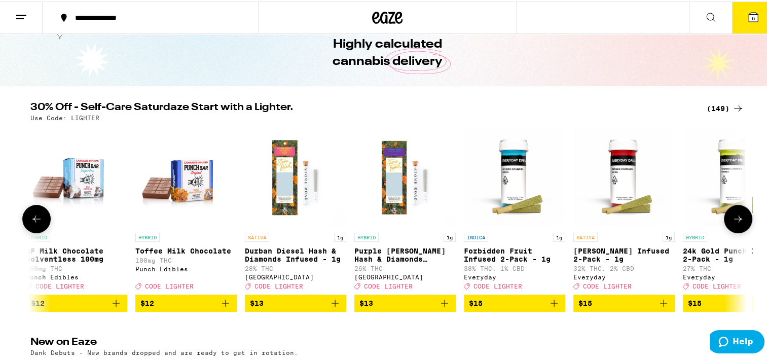
scroll to position [101, 0]
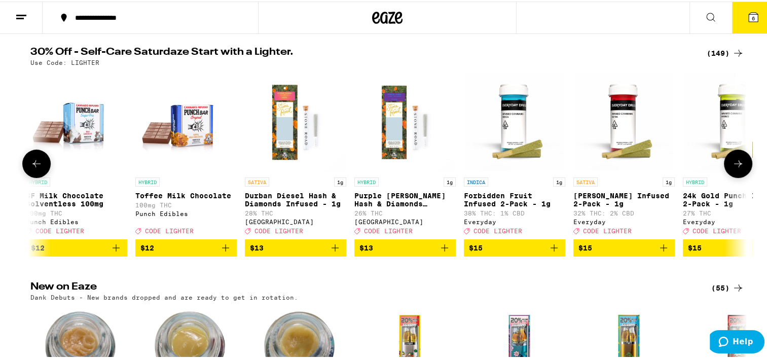
click at [743, 165] on button at bounding box center [738, 162] width 28 height 28
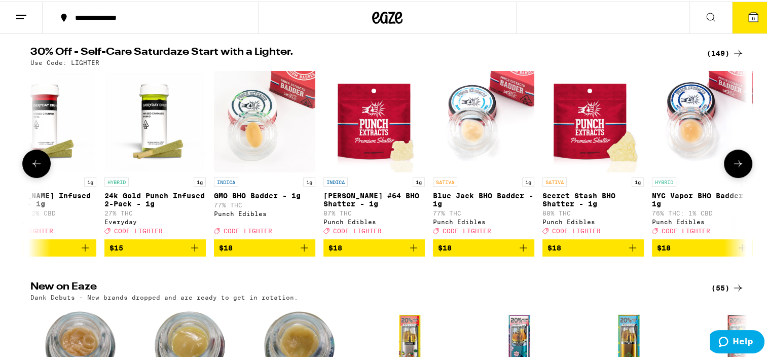
scroll to position [0, 3019]
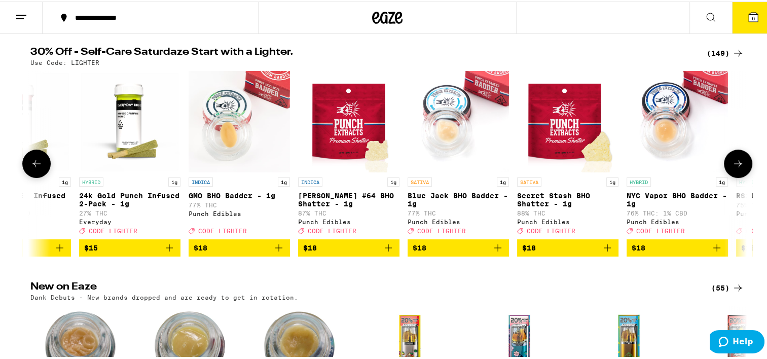
click at [740, 164] on icon at bounding box center [738, 162] width 12 height 12
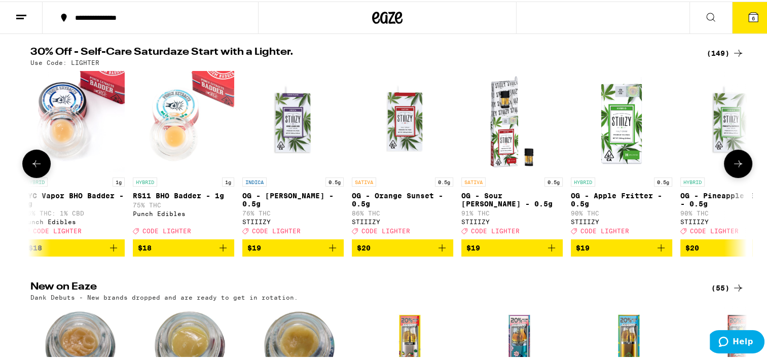
click at [740, 164] on icon at bounding box center [738, 162] width 12 height 12
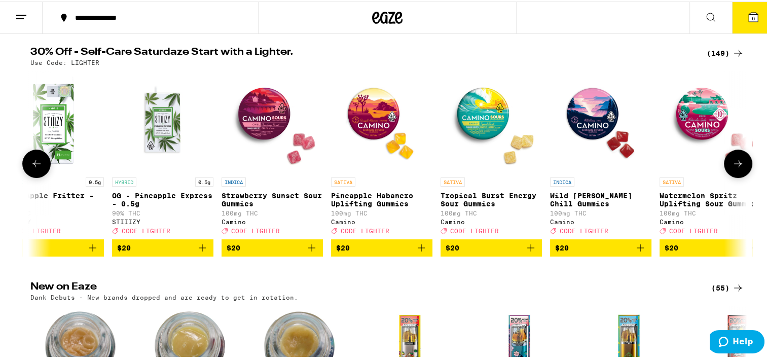
scroll to position [0, 4226]
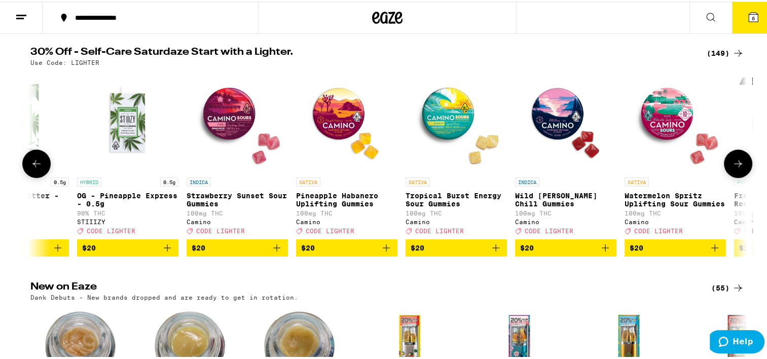
click at [740, 164] on icon at bounding box center [738, 162] width 12 height 12
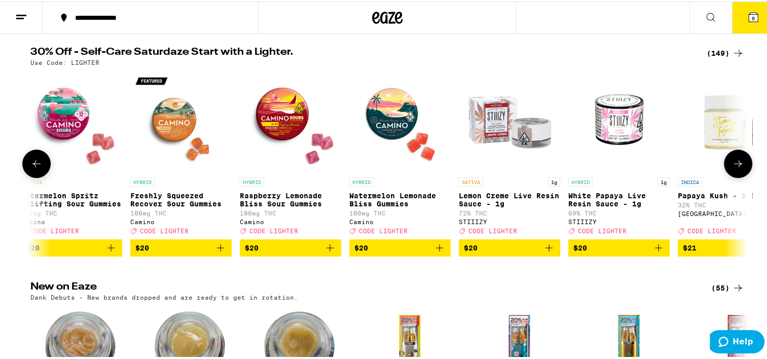
click at [740, 164] on icon at bounding box center [738, 162] width 12 height 12
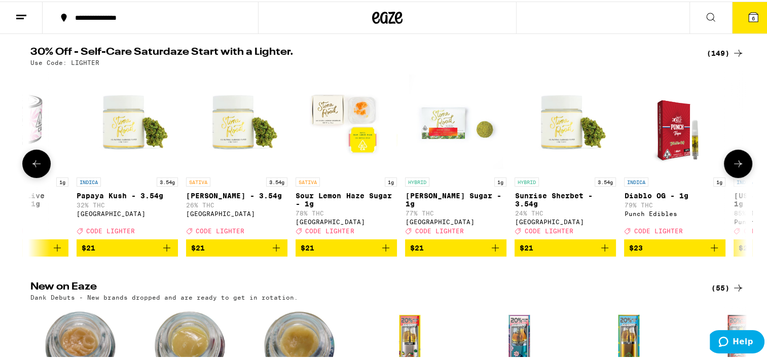
scroll to position [0, 5434]
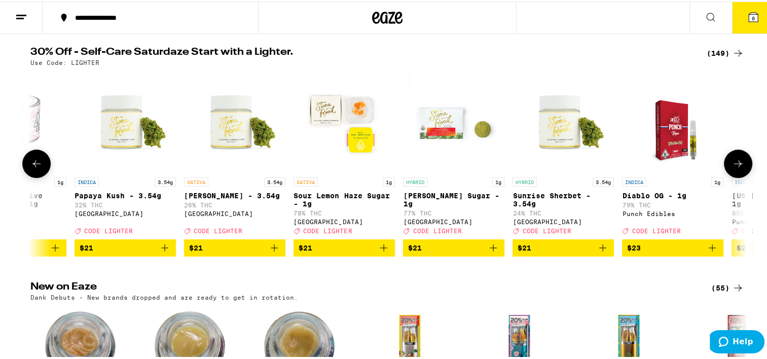
click at [740, 164] on icon at bounding box center [738, 162] width 12 height 12
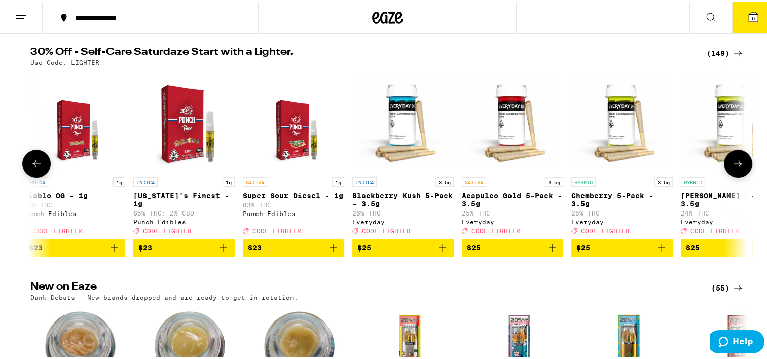
scroll to position [0, 6038]
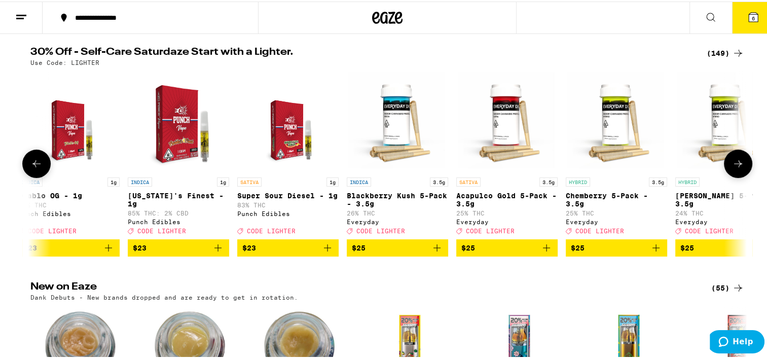
click at [740, 163] on icon at bounding box center [738, 162] width 12 height 12
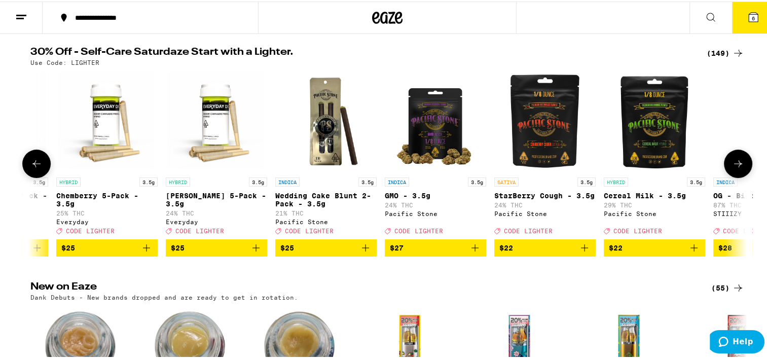
scroll to position [0, 6641]
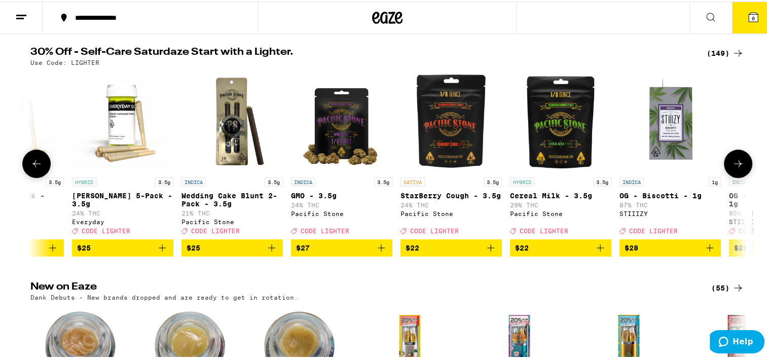
click at [740, 163] on icon at bounding box center [738, 162] width 12 height 12
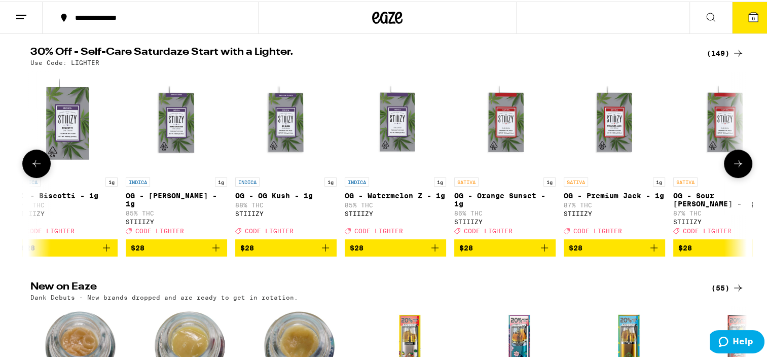
click at [740, 163] on icon at bounding box center [738, 162] width 12 height 12
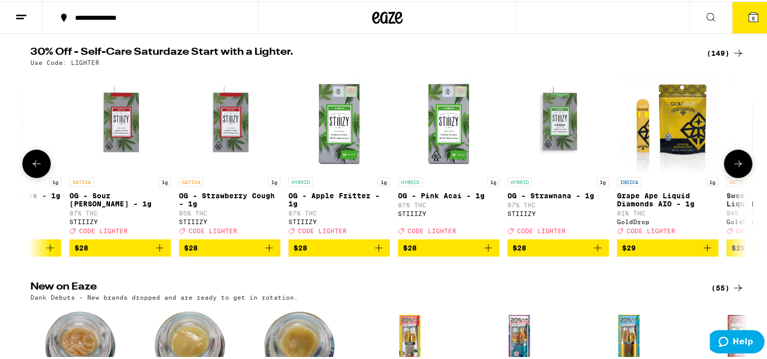
click at [740, 163] on icon at bounding box center [738, 162] width 12 height 12
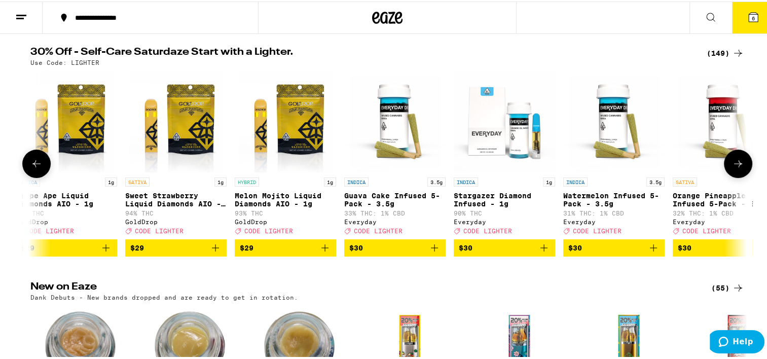
scroll to position [0, 8453]
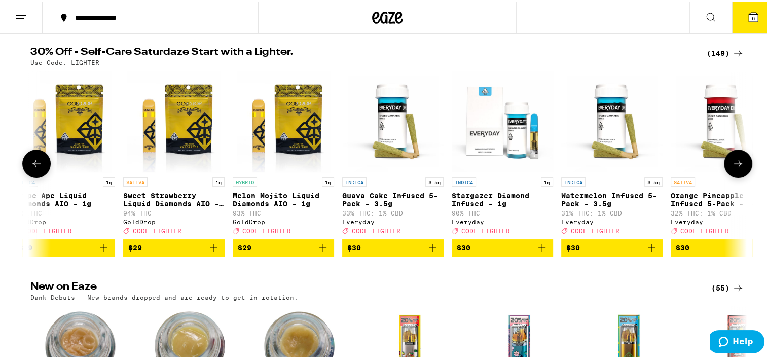
click at [740, 163] on icon at bounding box center [738, 162] width 12 height 12
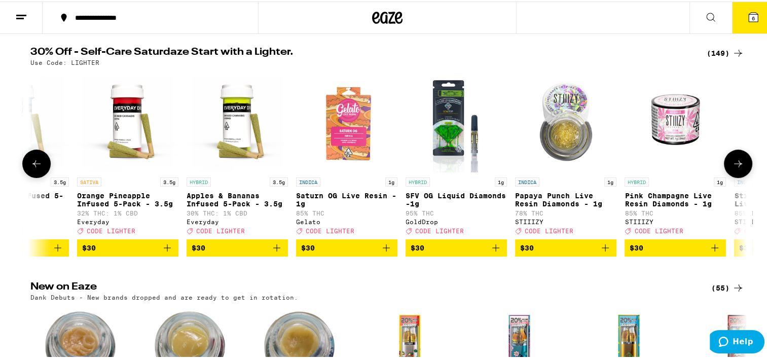
scroll to position [0, 9057]
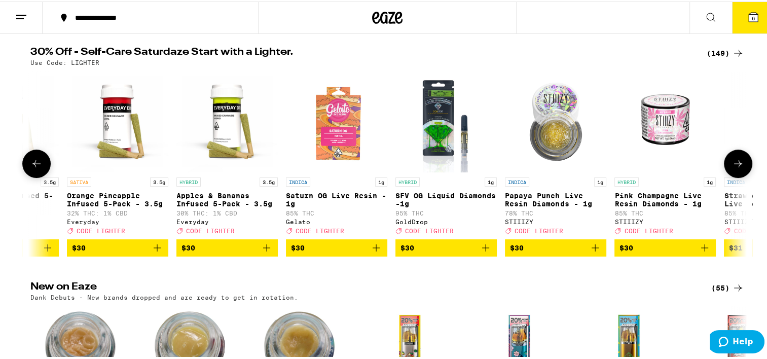
click at [740, 163] on icon at bounding box center [738, 162] width 12 height 12
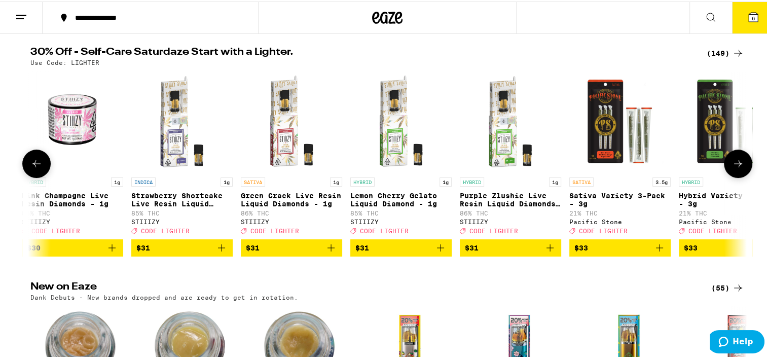
scroll to position [0, 9660]
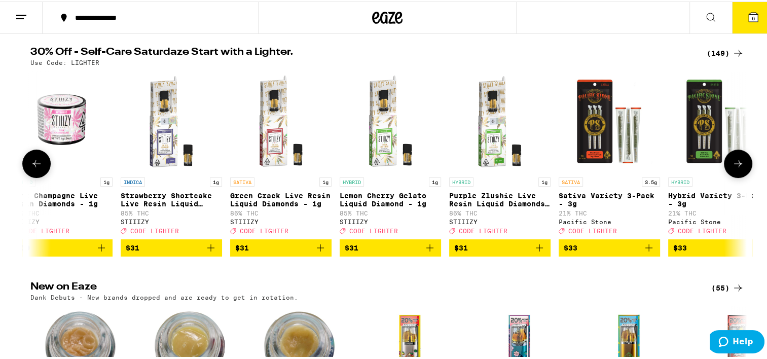
click at [740, 163] on icon at bounding box center [738, 162] width 12 height 12
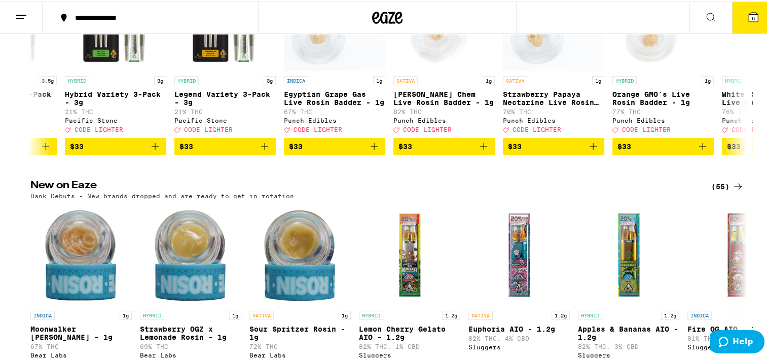
scroll to position [0, 0]
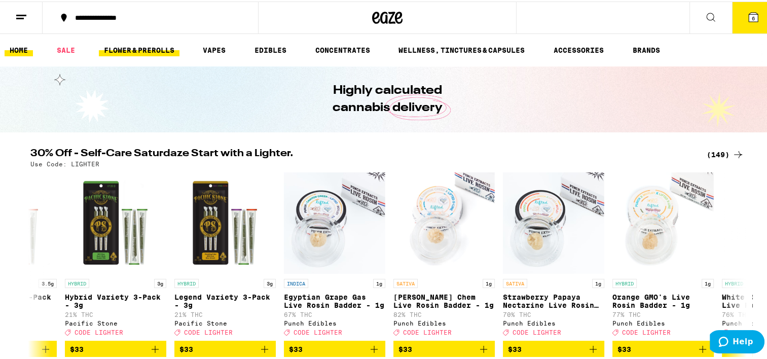
click at [164, 45] on link "FLOWER & PREROLLS" at bounding box center [139, 49] width 81 height 12
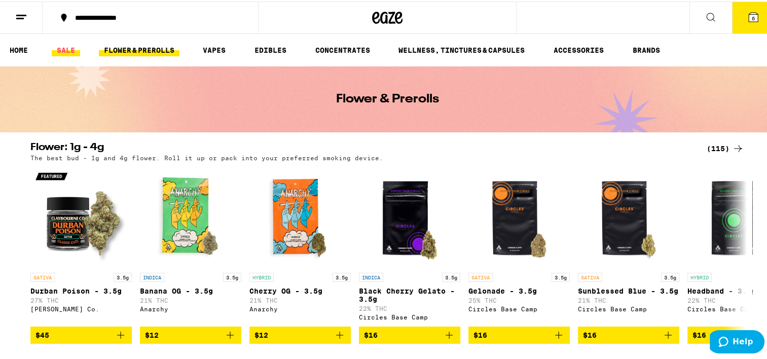
click at [69, 48] on link "SALE" at bounding box center [66, 49] width 28 height 12
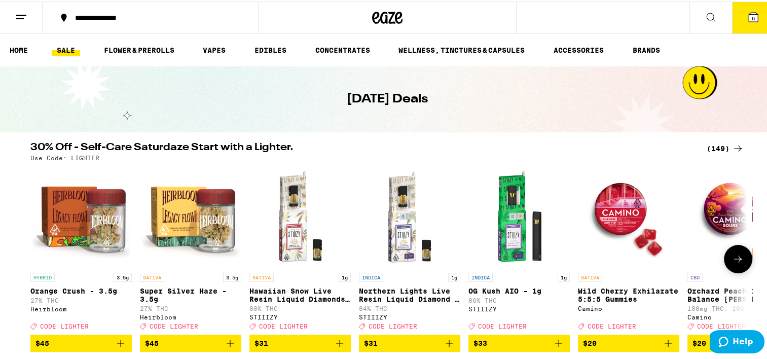
click at [741, 256] on icon at bounding box center [738, 258] width 12 height 12
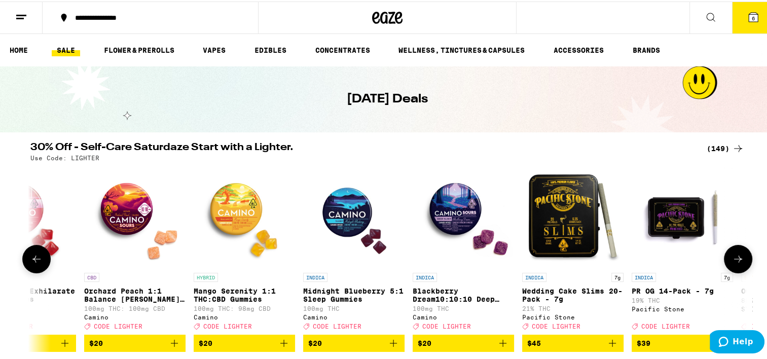
click at [741, 256] on icon at bounding box center [738, 258] width 12 height 12
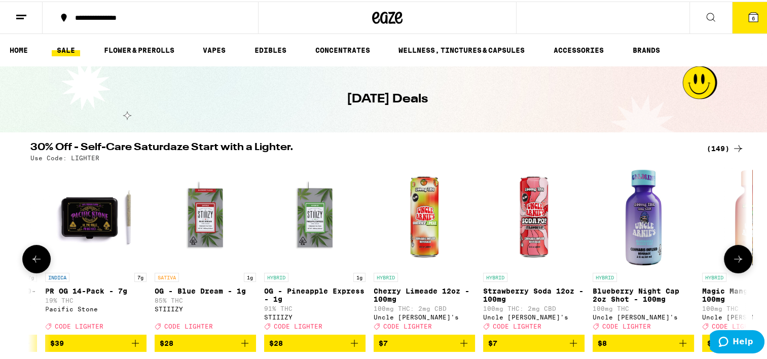
scroll to position [0, 1207]
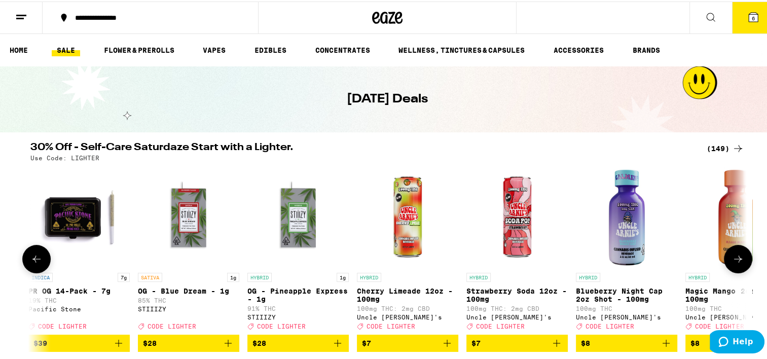
click at [741, 256] on icon at bounding box center [738, 258] width 12 height 12
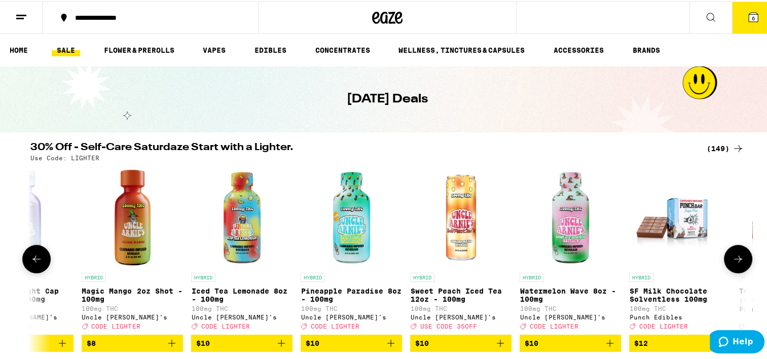
click at [741, 256] on icon at bounding box center [738, 258] width 12 height 12
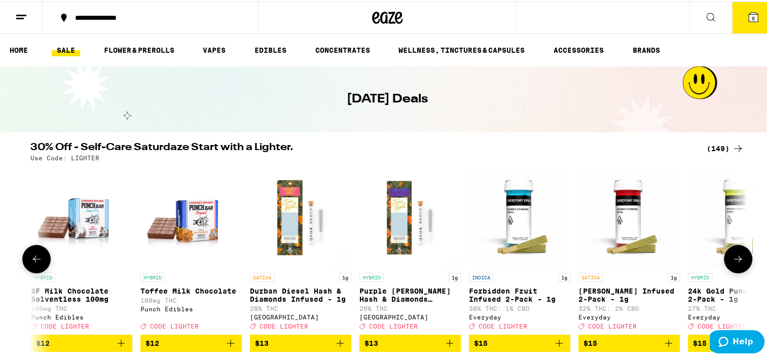
scroll to position [0, 2415]
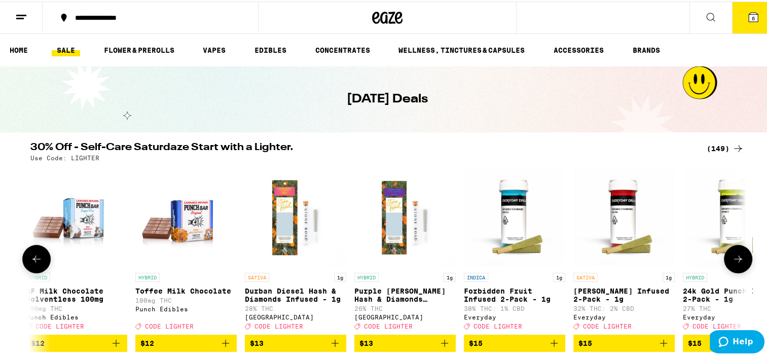
click at [741, 256] on icon at bounding box center [738, 258] width 12 height 12
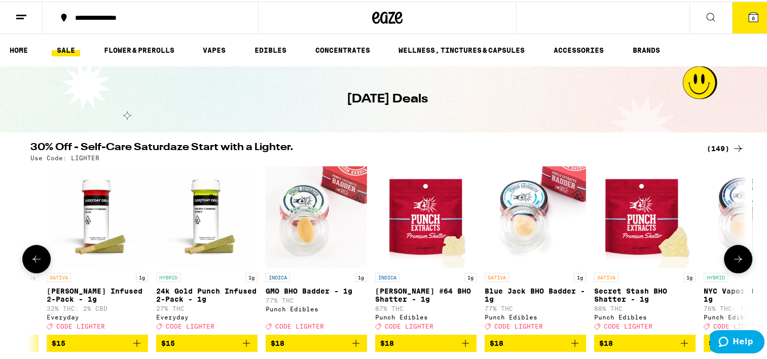
scroll to position [0, 3019]
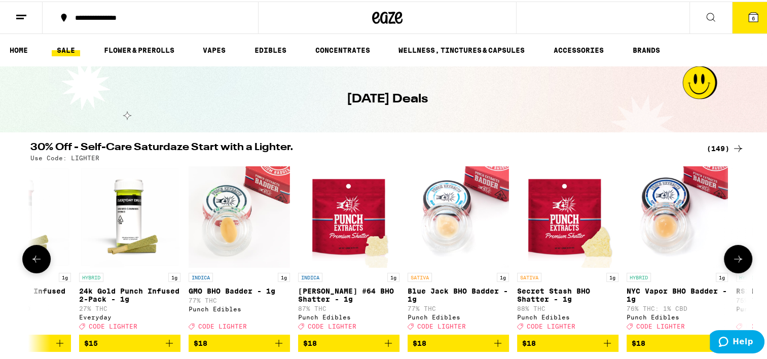
click at [741, 256] on icon at bounding box center [738, 258] width 12 height 12
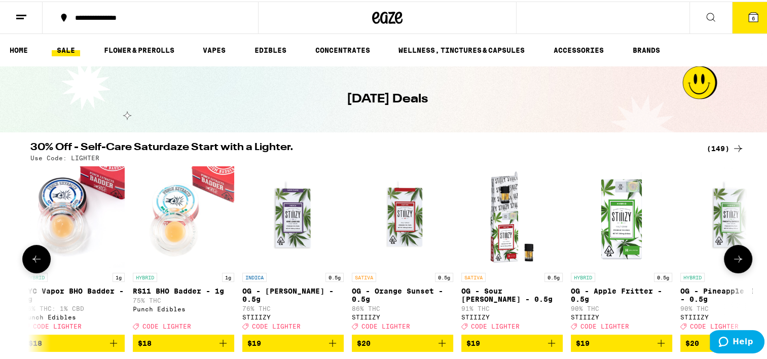
click at [741, 256] on icon at bounding box center [738, 258] width 12 height 12
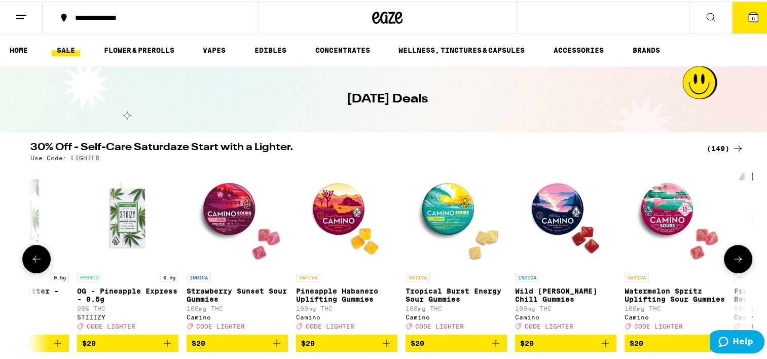
click at [741, 256] on icon at bounding box center [738, 258] width 12 height 12
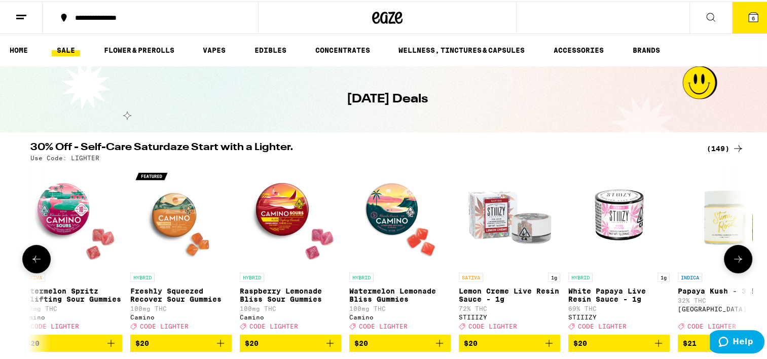
click at [741, 256] on icon at bounding box center [738, 258] width 12 height 12
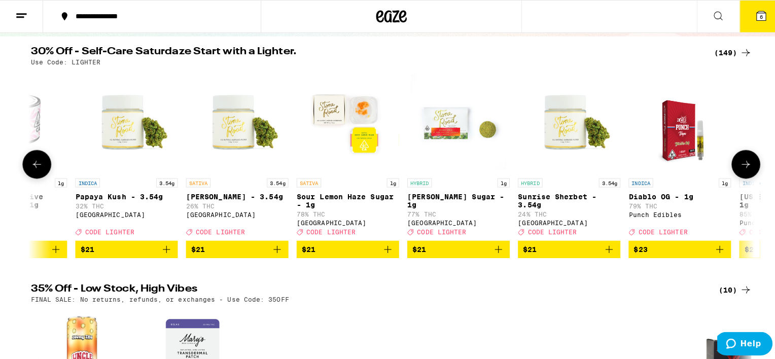
scroll to position [203, 0]
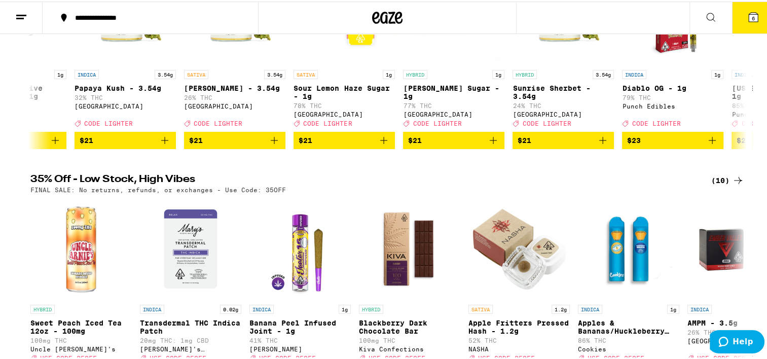
click at [734, 16] on button "6" at bounding box center [753, 16] width 43 height 31
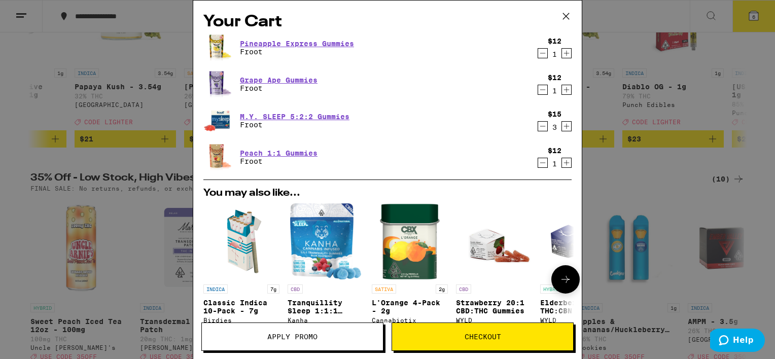
click at [562, 278] on icon at bounding box center [565, 279] width 12 height 12
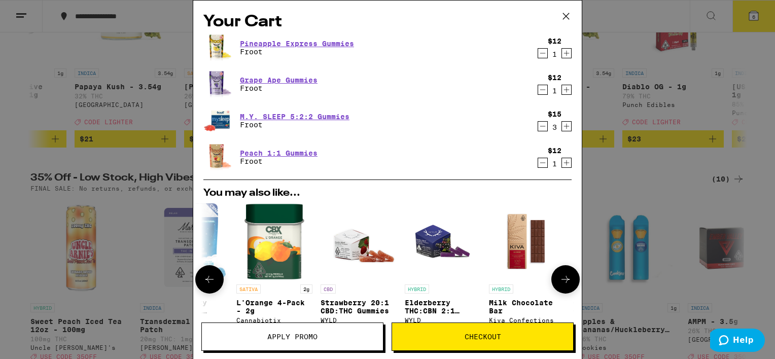
scroll to position [0, 250]
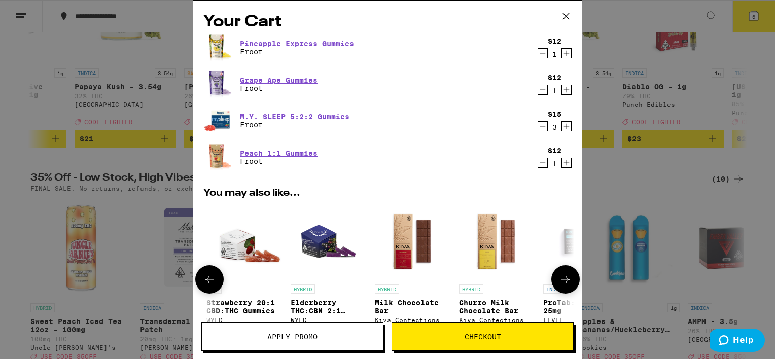
click at [562, 278] on icon at bounding box center [565, 279] width 12 height 12
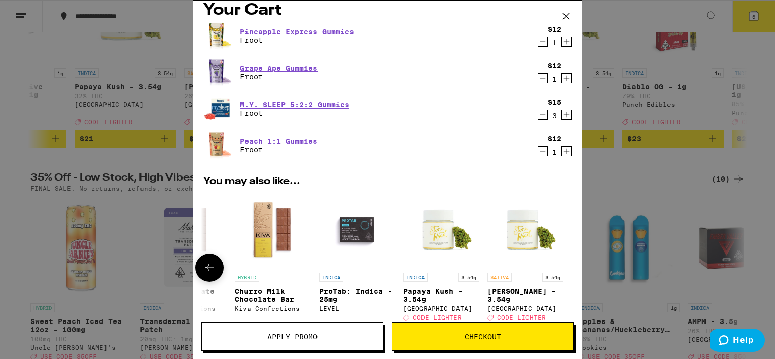
scroll to position [0, 0]
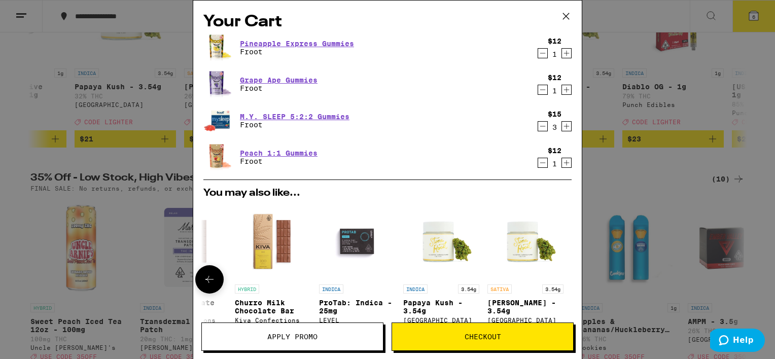
click at [210, 281] on icon at bounding box center [209, 279] width 8 height 7
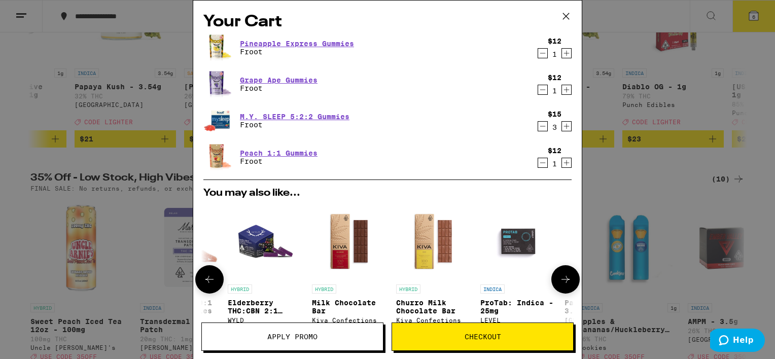
scroll to position [0, 231]
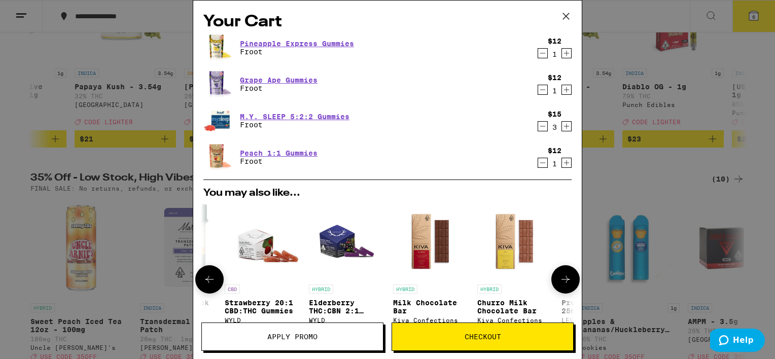
click at [210, 281] on icon at bounding box center [209, 279] width 8 height 7
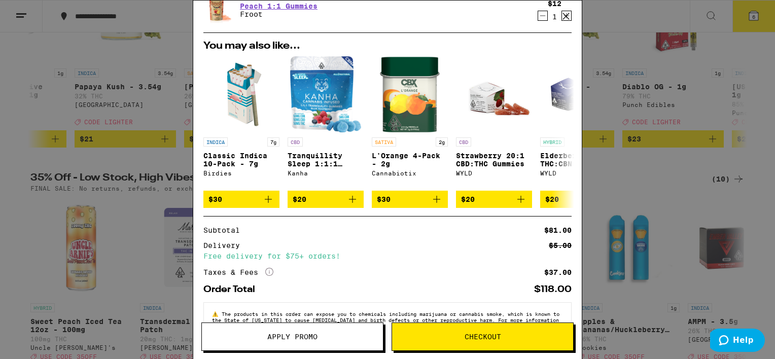
scroll to position [130, 0]
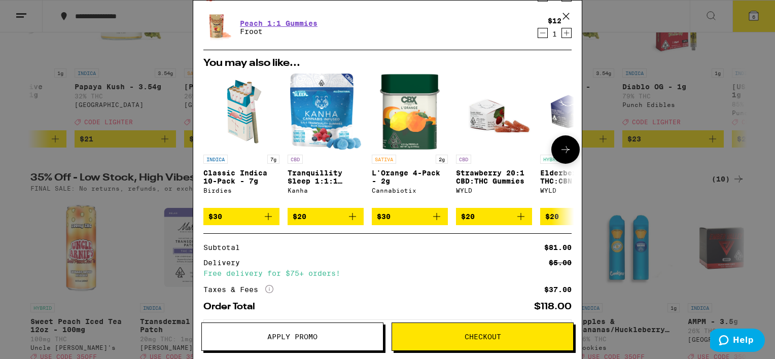
click at [559, 155] on icon at bounding box center [565, 150] width 12 height 12
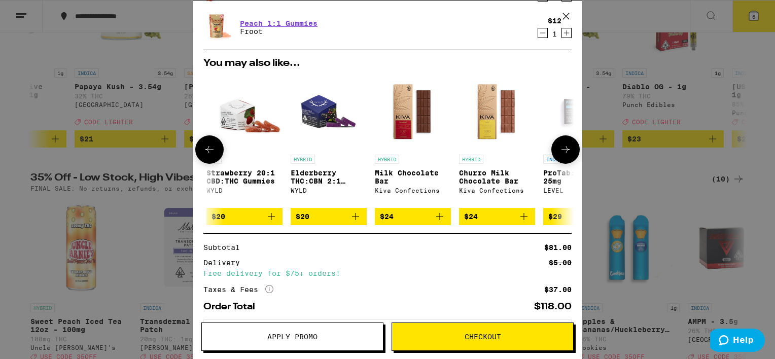
click at [559, 155] on icon at bounding box center [565, 150] width 12 height 12
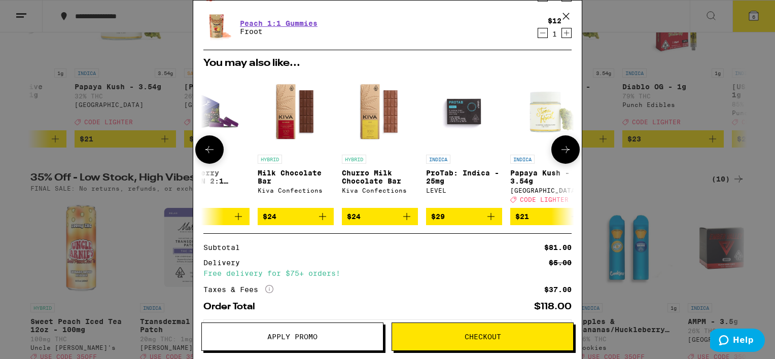
scroll to position [0, 481]
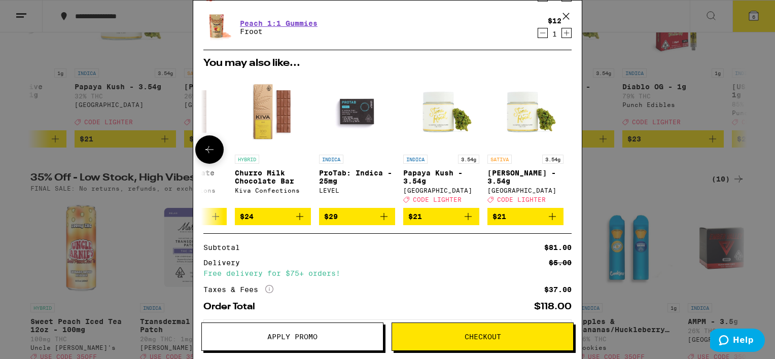
click at [557, 155] on div at bounding box center [565, 149] width 28 height 28
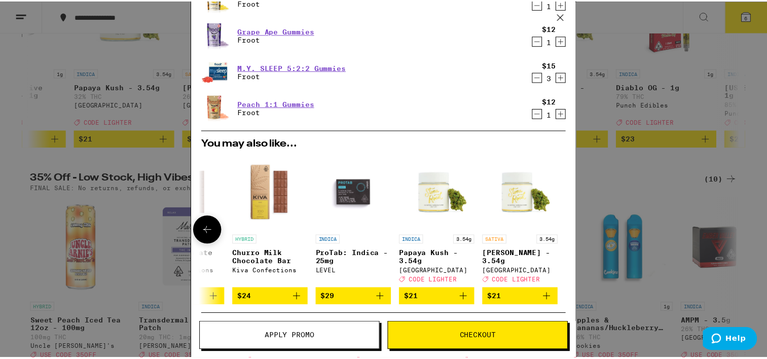
scroll to position [0, 0]
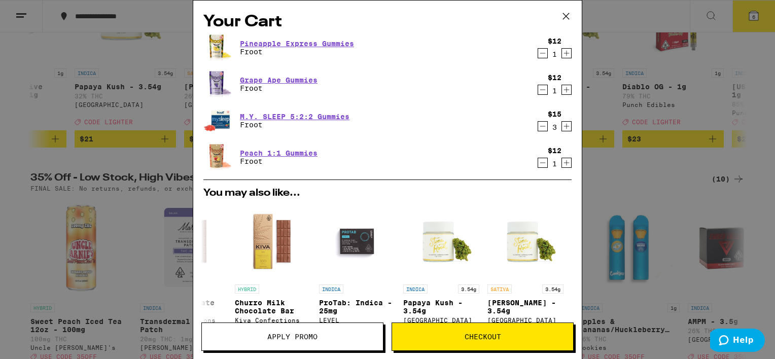
click at [123, 241] on div "Your Cart Pineapple Express Gummies Froot $12 1 Grape Ape Gummies Froot $12 1 M…" at bounding box center [387, 179] width 775 height 359
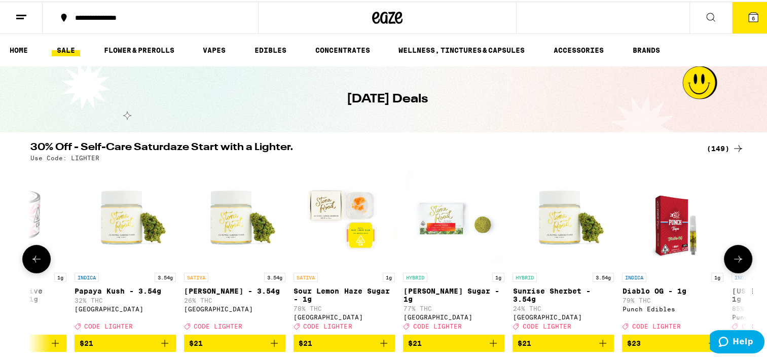
click at [732, 260] on icon at bounding box center [738, 258] width 12 height 12
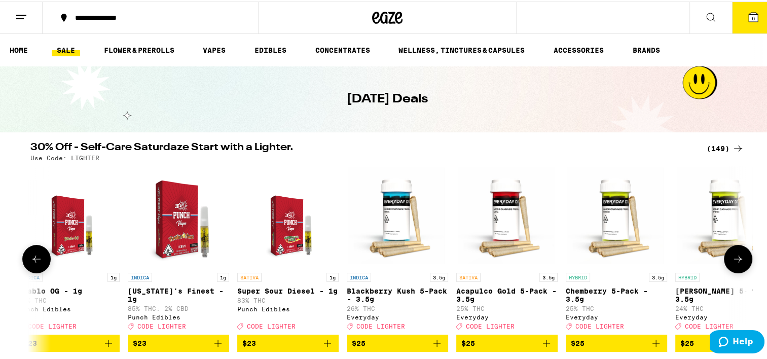
click at [732, 260] on icon at bounding box center [738, 258] width 12 height 12
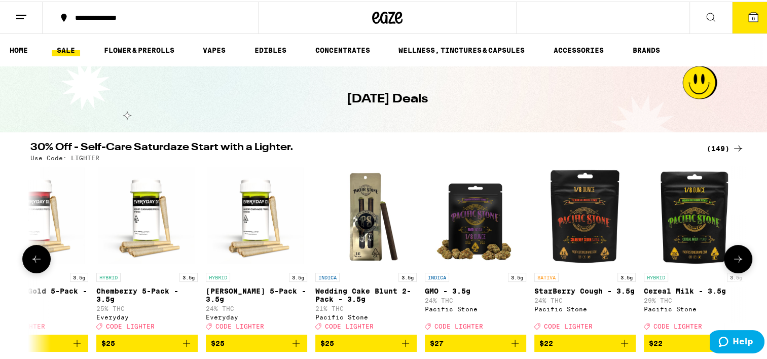
scroll to position [0, 6641]
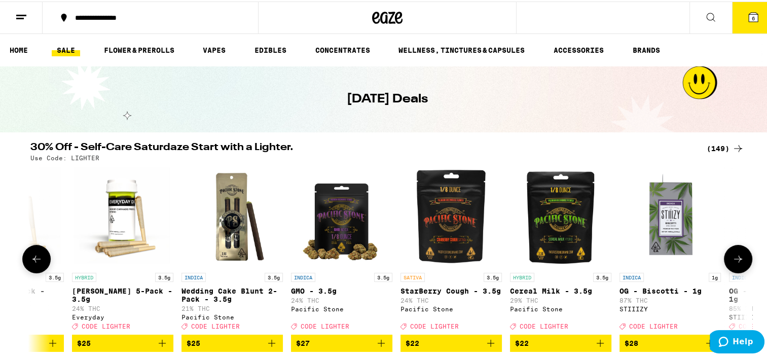
click at [732, 260] on icon at bounding box center [738, 258] width 12 height 12
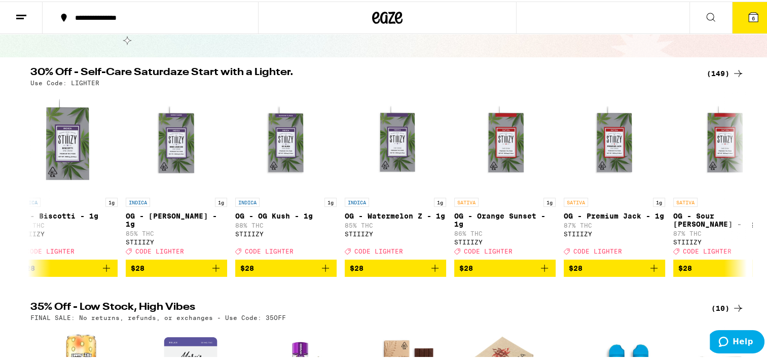
scroll to position [0, 0]
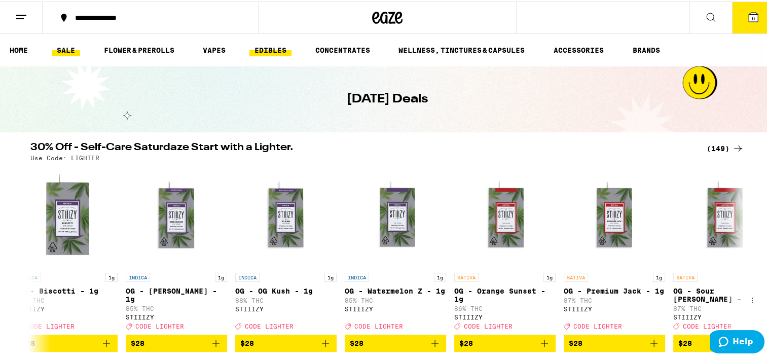
click at [267, 48] on link "EDIBLES" at bounding box center [271, 49] width 42 height 12
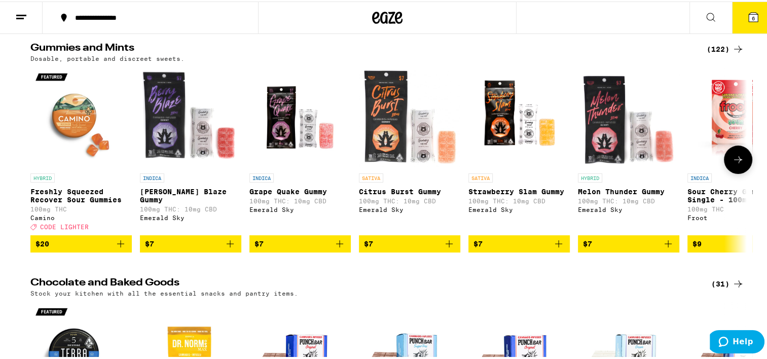
scroll to position [101, 0]
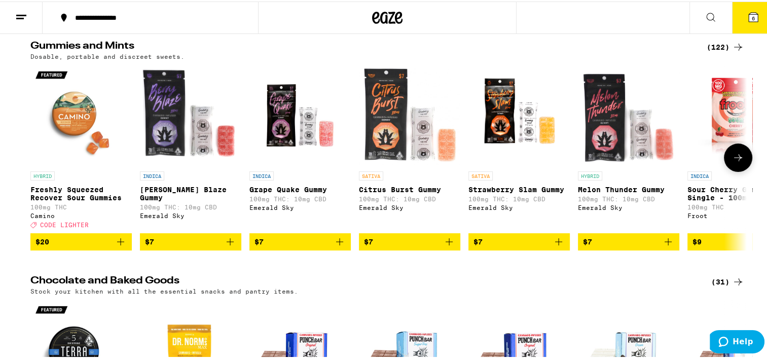
click at [743, 162] on button at bounding box center [738, 156] width 28 height 28
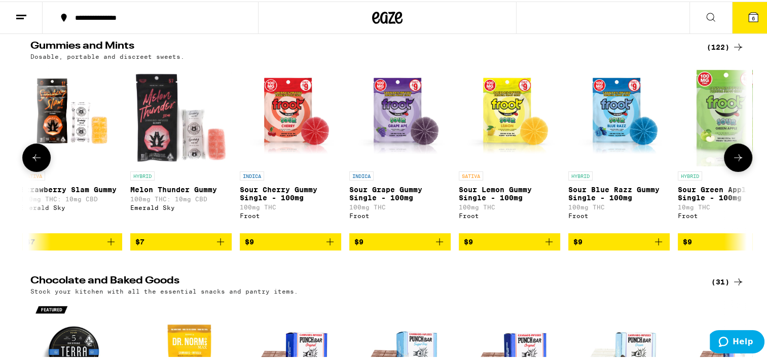
scroll to position [0, 604]
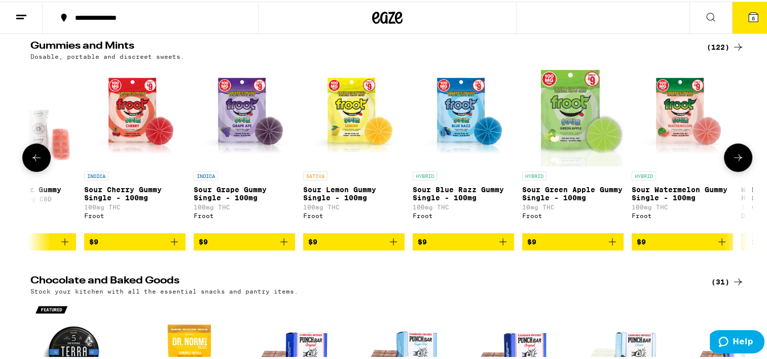
click at [744, 162] on button at bounding box center [738, 156] width 28 height 28
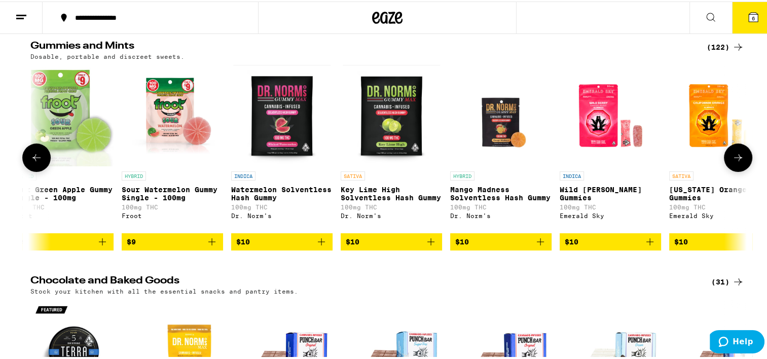
scroll to position [0, 1207]
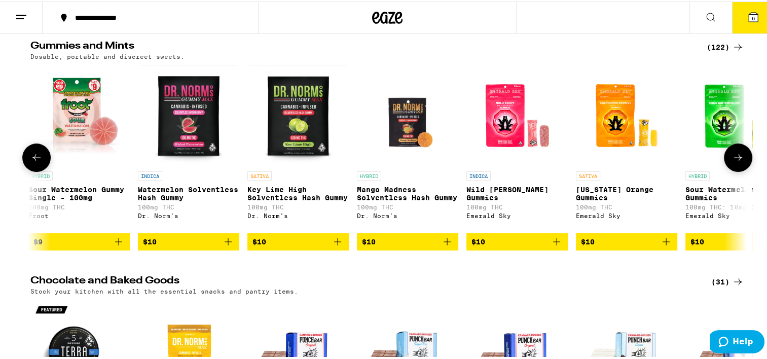
click at [736, 162] on icon at bounding box center [738, 156] width 12 height 12
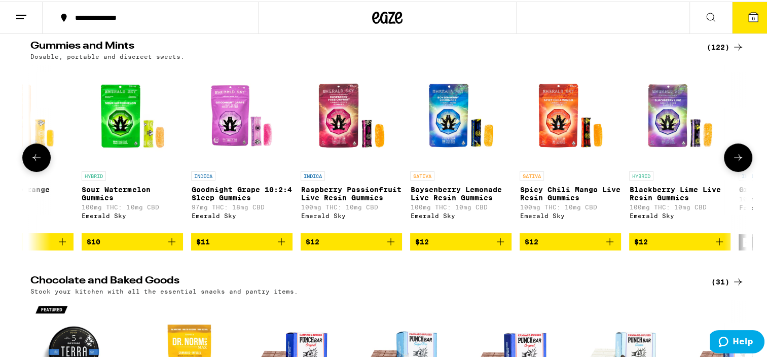
click at [736, 162] on icon at bounding box center [738, 156] width 12 height 12
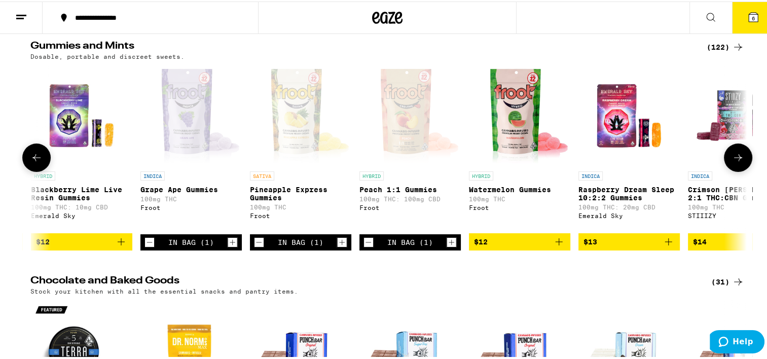
scroll to position [0, 2415]
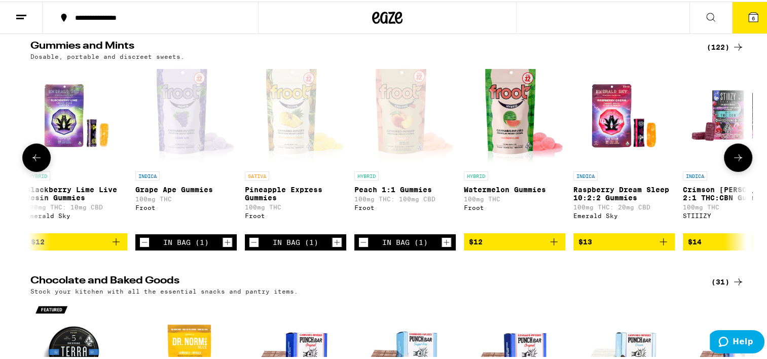
click at [736, 162] on icon at bounding box center [738, 156] width 12 height 12
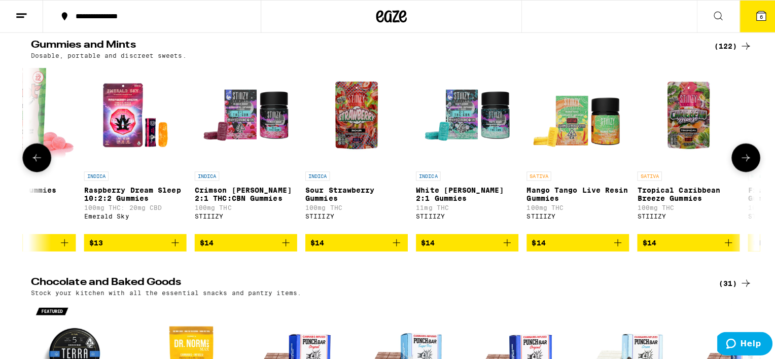
scroll to position [0, 3019]
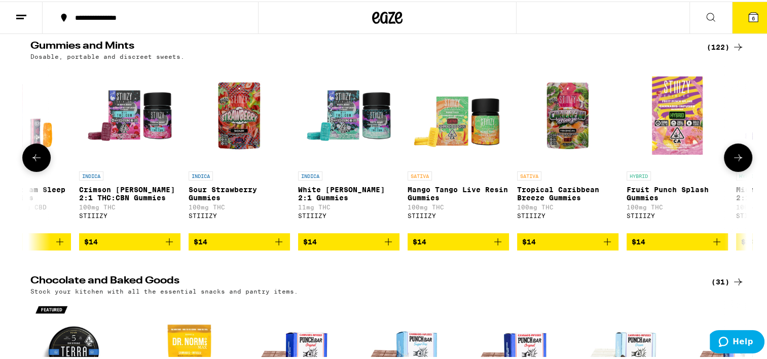
click at [117, 247] on span "$14" at bounding box center [129, 240] width 91 height 12
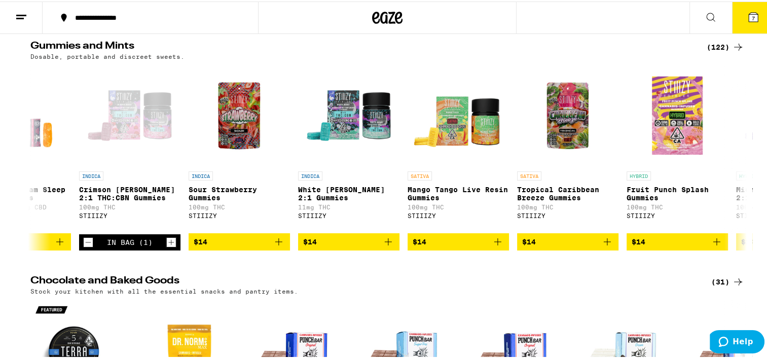
click at [739, 15] on button "7" at bounding box center [753, 16] width 43 height 31
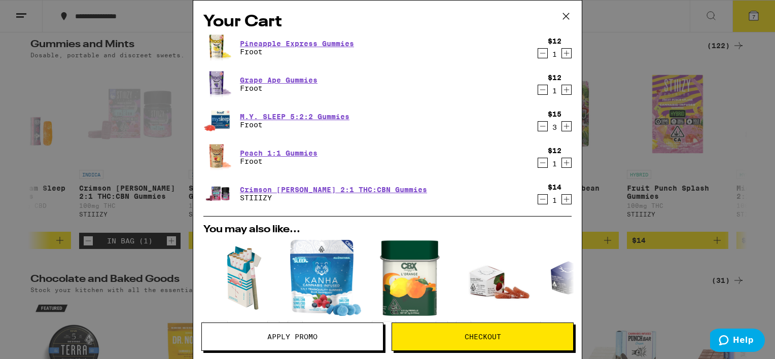
click at [326, 339] on span "Apply Promo" at bounding box center [292, 336] width 181 height 7
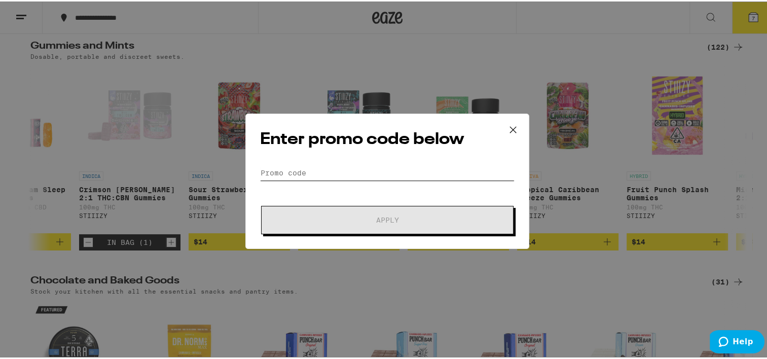
click at [300, 164] on input "Promo Code" at bounding box center [387, 171] width 255 height 15
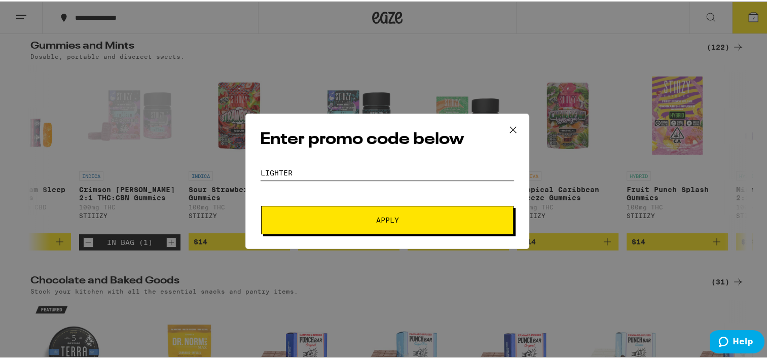
type input "lighter"
click at [376, 222] on span "Apply" at bounding box center [387, 218] width 23 height 7
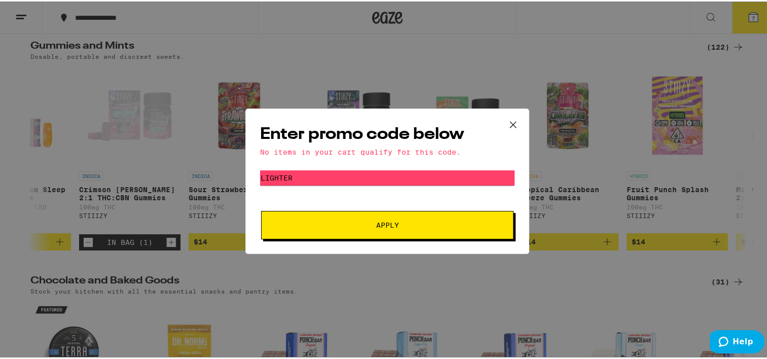
click at [506, 119] on icon at bounding box center [513, 123] width 15 height 15
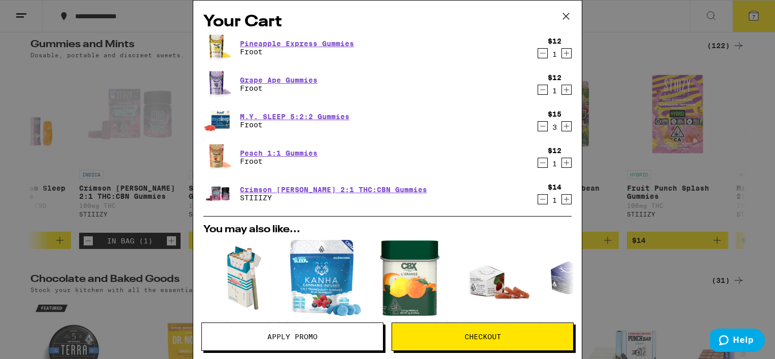
click at [506, 338] on span "Checkout" at bounding box center [482, 336] width 181 height 7
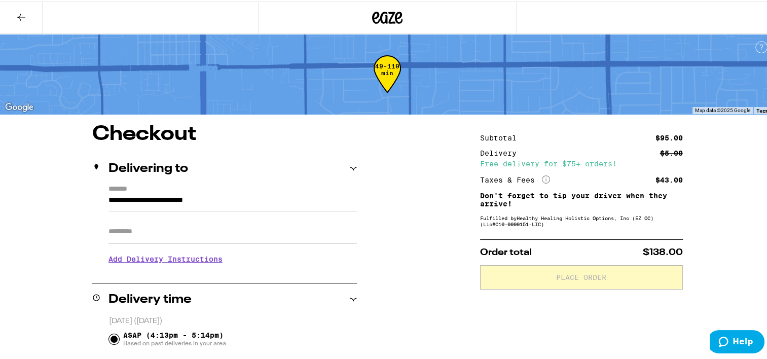
click at [138, 234] on input "Apt/Suite" at bounding box center [233, 230] width 249 height 24
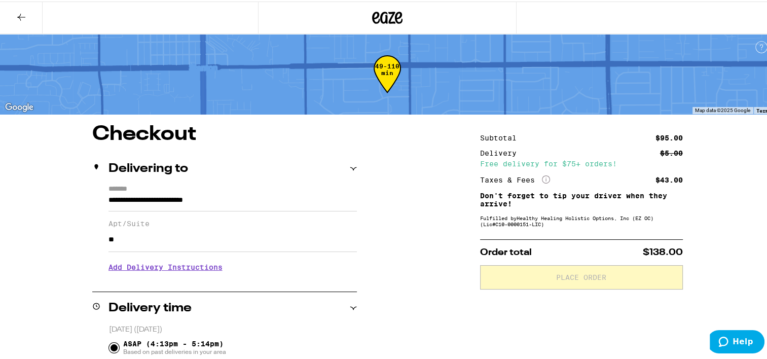
type input "*"
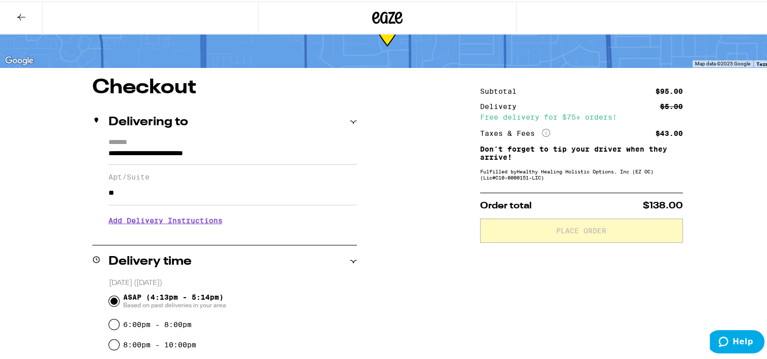
scroll to position [101, 0]
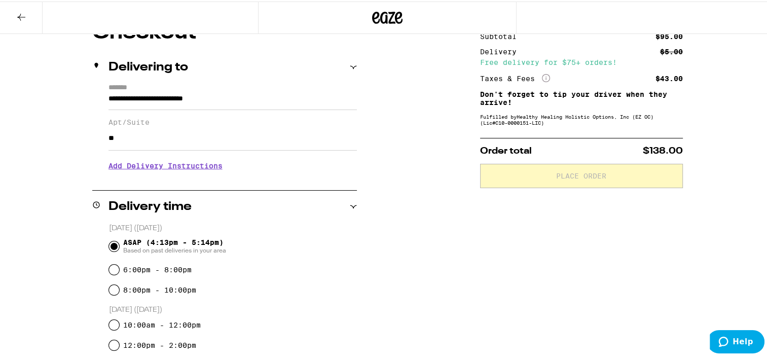
click at [136, 167] on h3 "Add Delivery Instructions" at bounding box center [233, 164] width 249 height 23
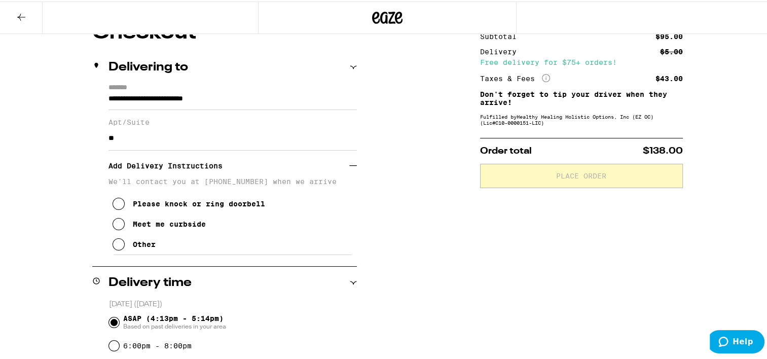
click at [113, 226] on icon at bounding box center [119, 223] width 12 height 12
click at [136, 140] on input "**" at bounding box center [233, 137] width 249 height 24
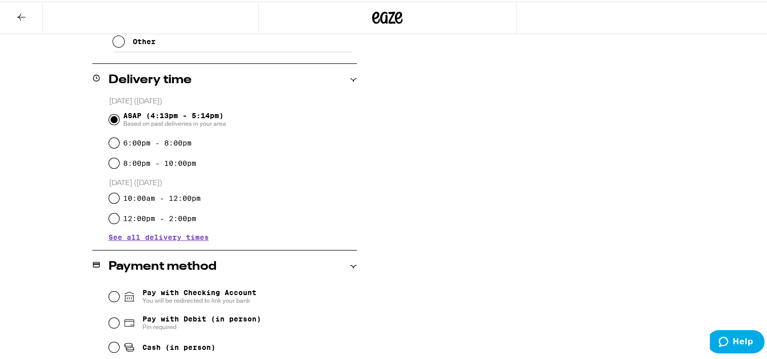
scroll to position [355, 0]
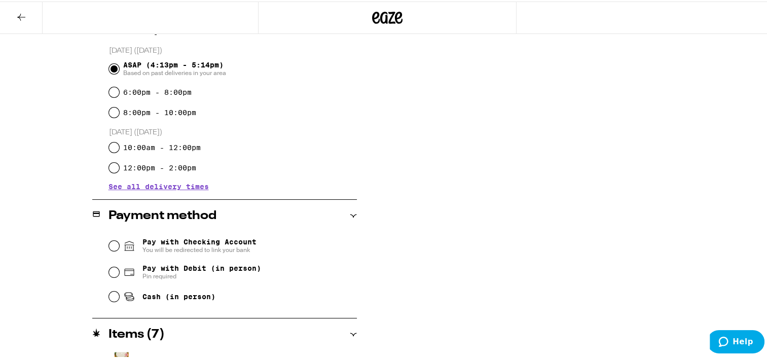
type input "***"
click at [109, 268] on input "Pay with Debit (in person) Pin required" at bounding box center [114, 271] width 10 height 10
radio input "true"
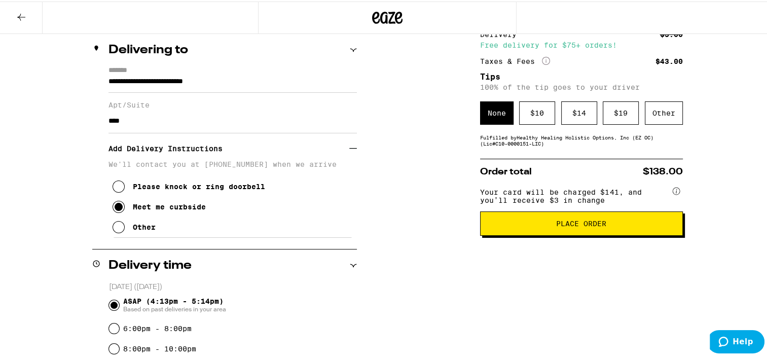
scroll to position [101, 0]
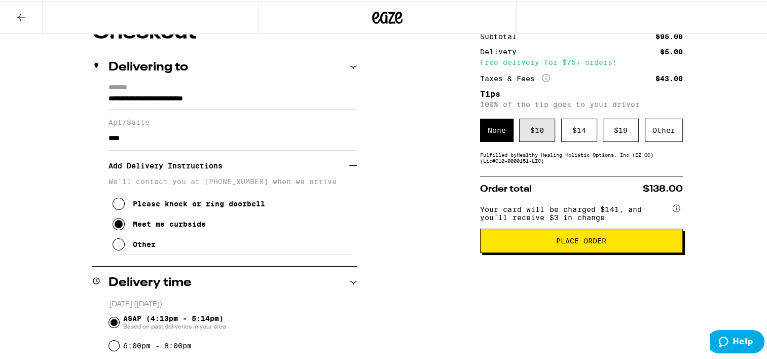
click at [528, 136] on div "$ 10" at bounding box center [537, 128] width 36 height 23
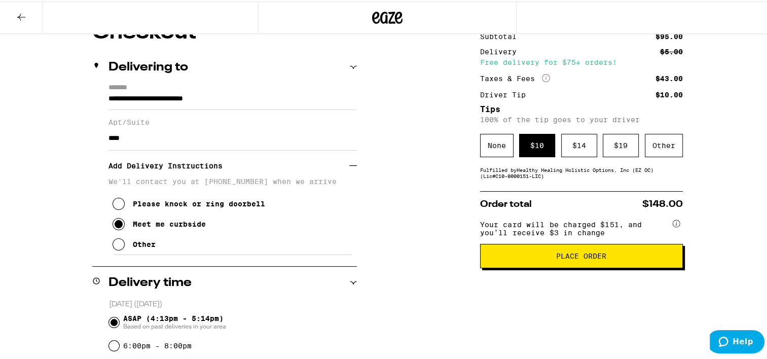
click at [543, 257] on span "Place Order" at bounding box center [582, 254] width 186 height 7
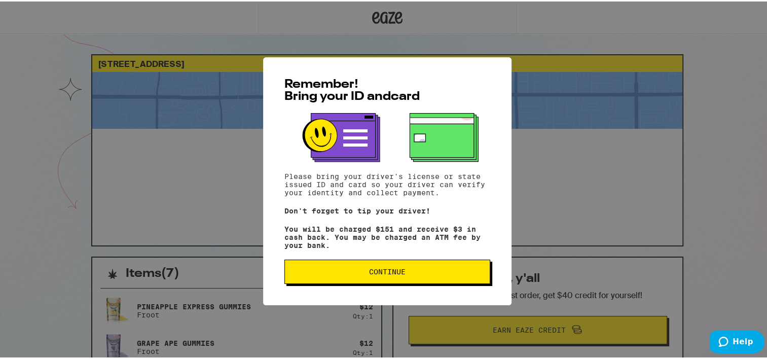
click at [402, 267] on button "Continue" at bounding box center [388, 270] width 206 height 24
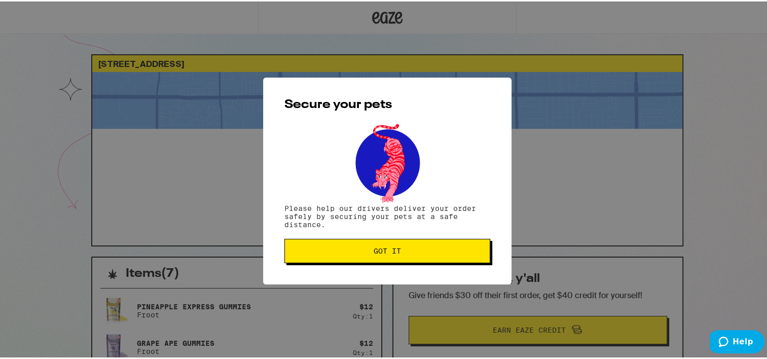
click at [396, 250] on span "Got it" at bounding box center [387, 249] width 27 height 7
